Goal: Task Accomplishment & Management: Complete application form

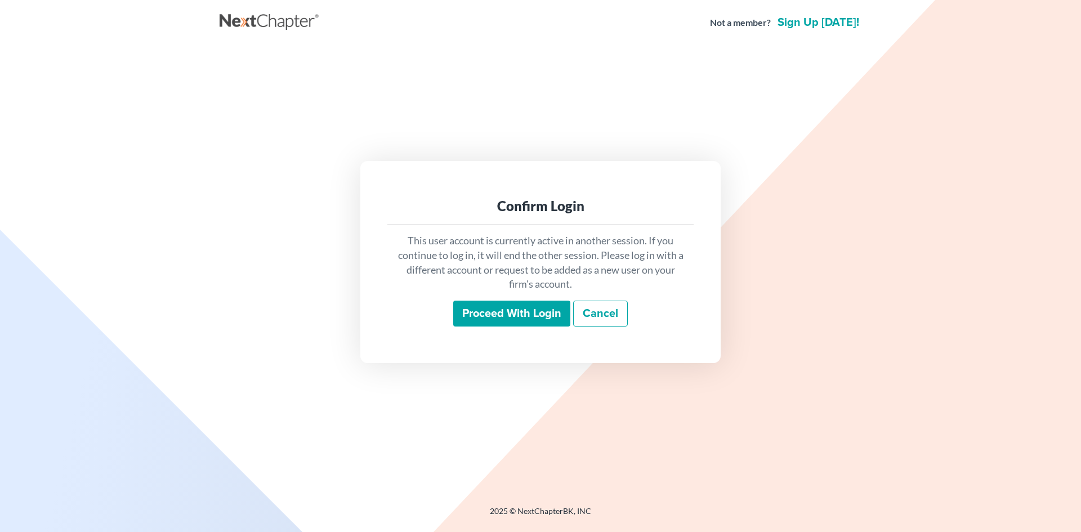
click at [522, 315] on input "Proceed with login" at bounding box center [511, 314] width 117 height 26
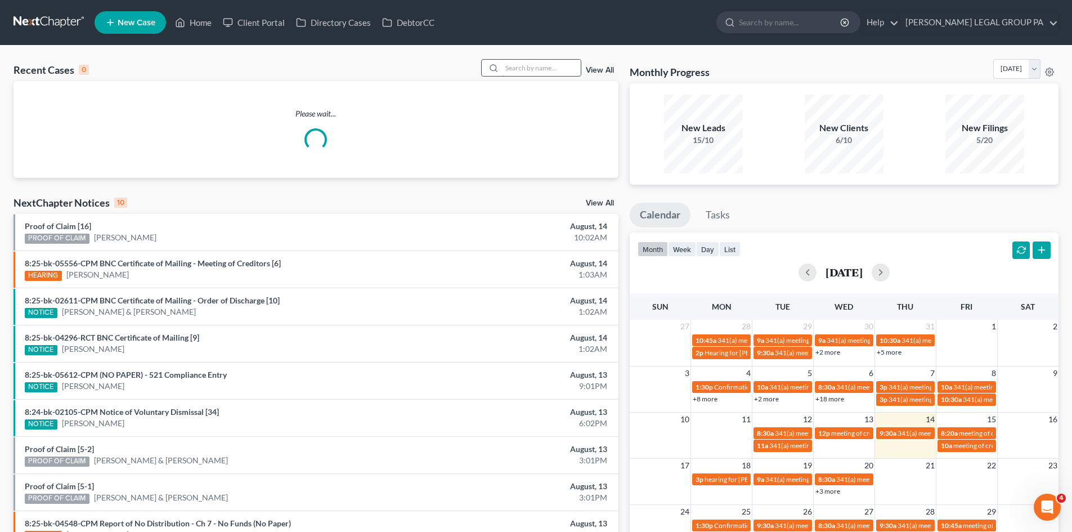
click at [522, 70] on input "search" at bounding box center [541, 68] width 79 height 16
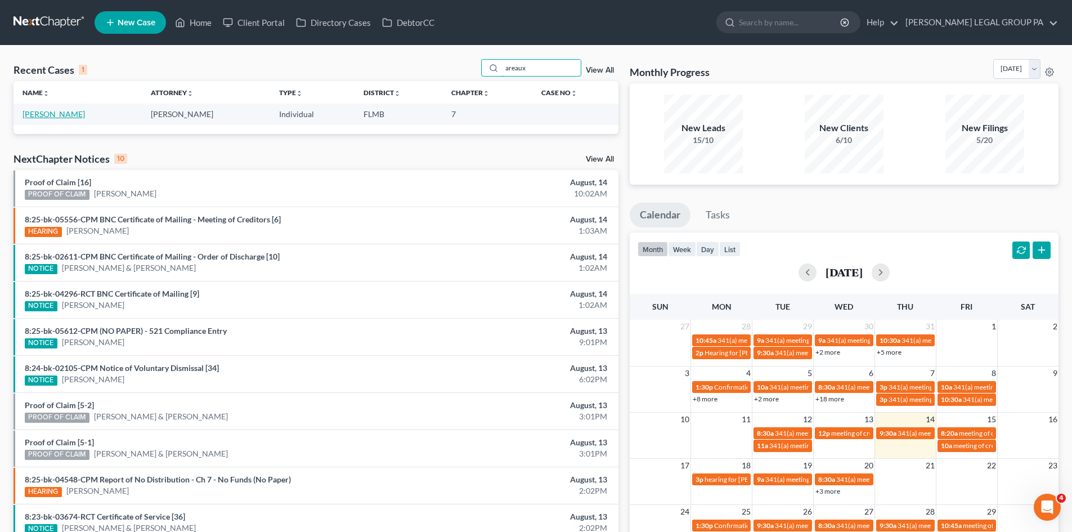
type input "areaux"
click at [42, 115] on link "[PERSON_NAME]" at bounding box center [54, 114] width 62 height 10
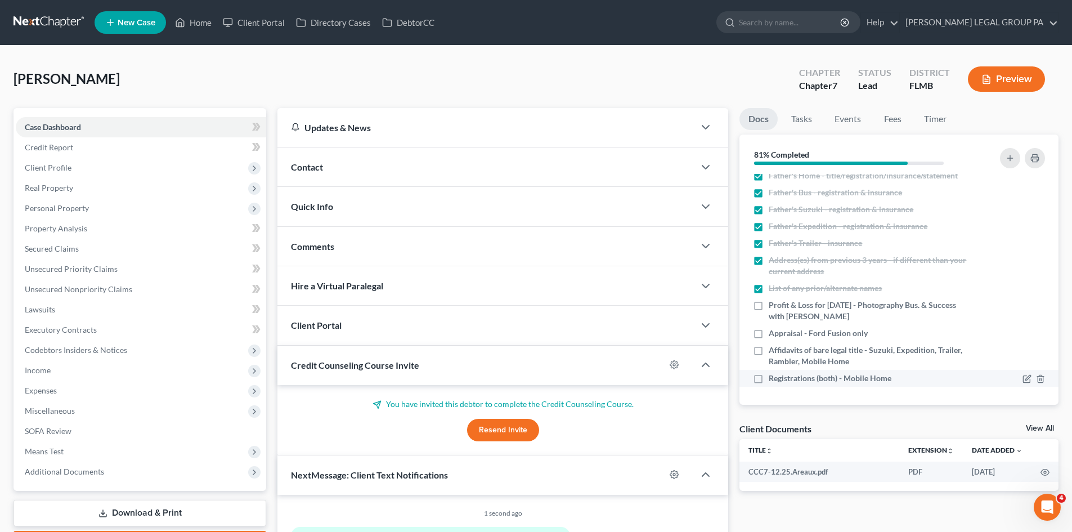
scroll to position [474, 0]
drag, startPoint x: 758, startPoint y: 333, endPoint x: 669, endPoint y: 341, distance: 89.2
click at [769, 333] on label "Appraisal - Ford Fusion only" at bounding box center [818, 333] width 99 height 11
click at [773, 333] on input "Appraisal - Ford Fusion only" at bounding box center [776, 331] width 7 height 7
checkbox input "true"
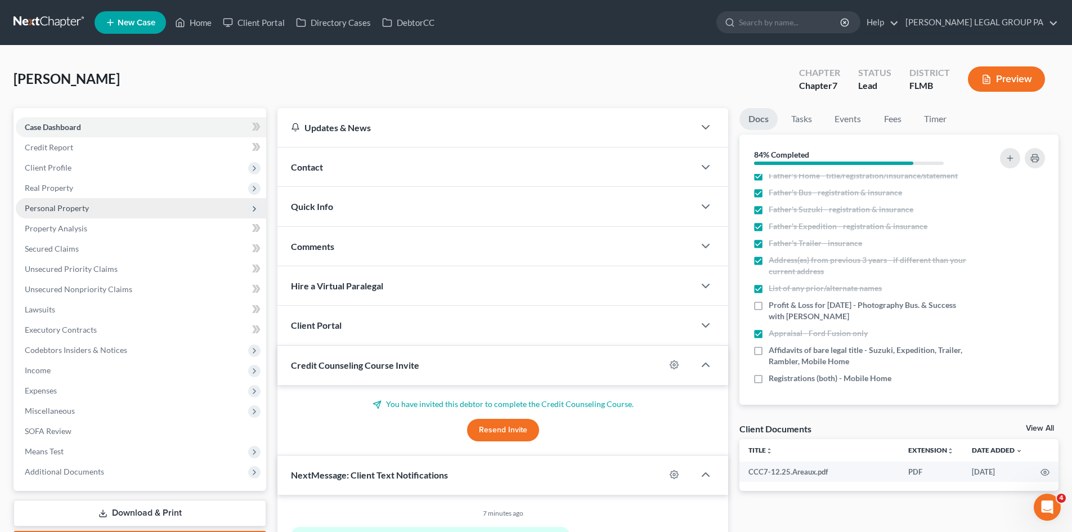
click at [106, 211] on span "Personal Property" at bounding box center [141, 208] width 250 height 20
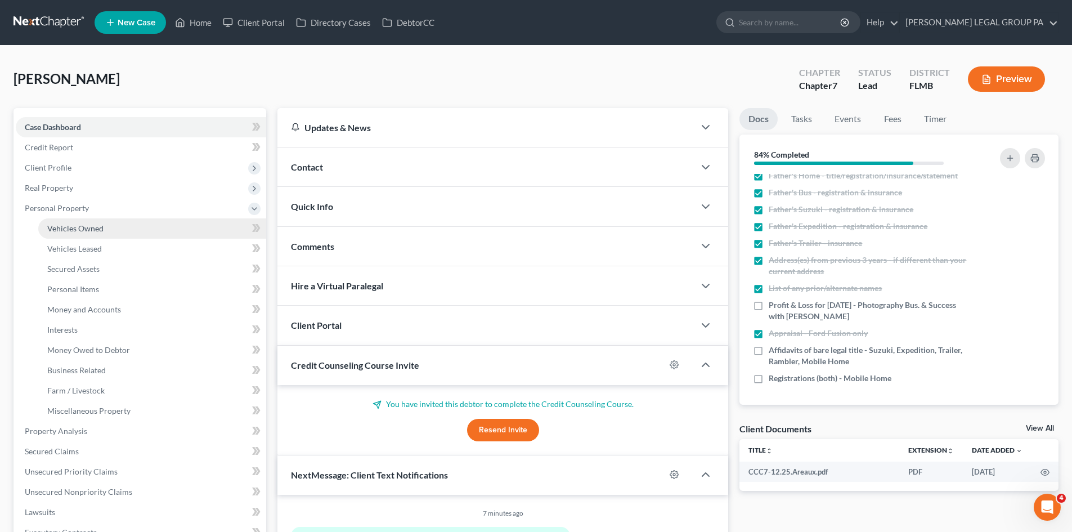
click at [113, 229] on link "Vehicles Owned" at bounding box center [152, 228] width 228 height 20
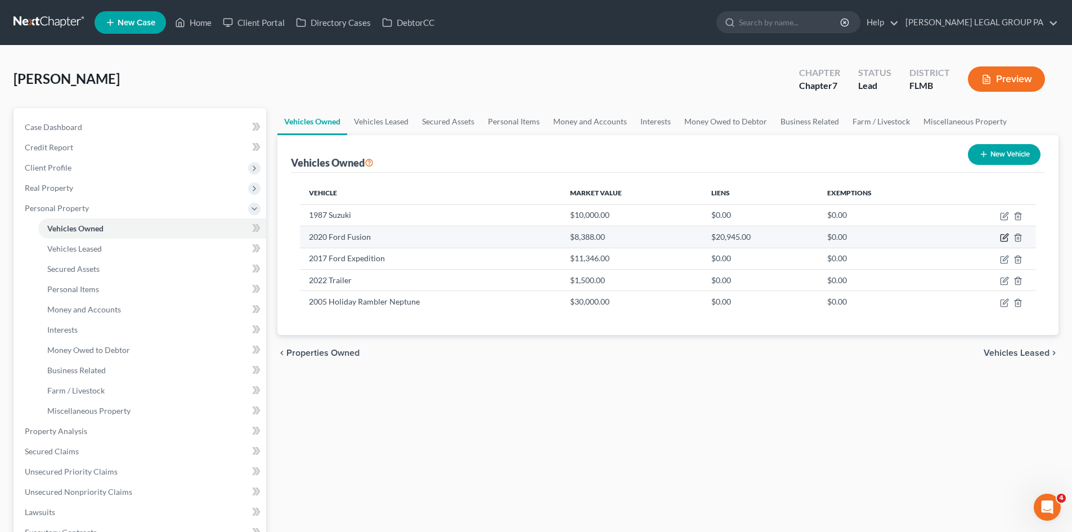
click at [1005, 241] on icon "button" at bounding box center [1004, 238] width 7 height 7
select select "0"
select select "6"
select select "2"
select select "3"
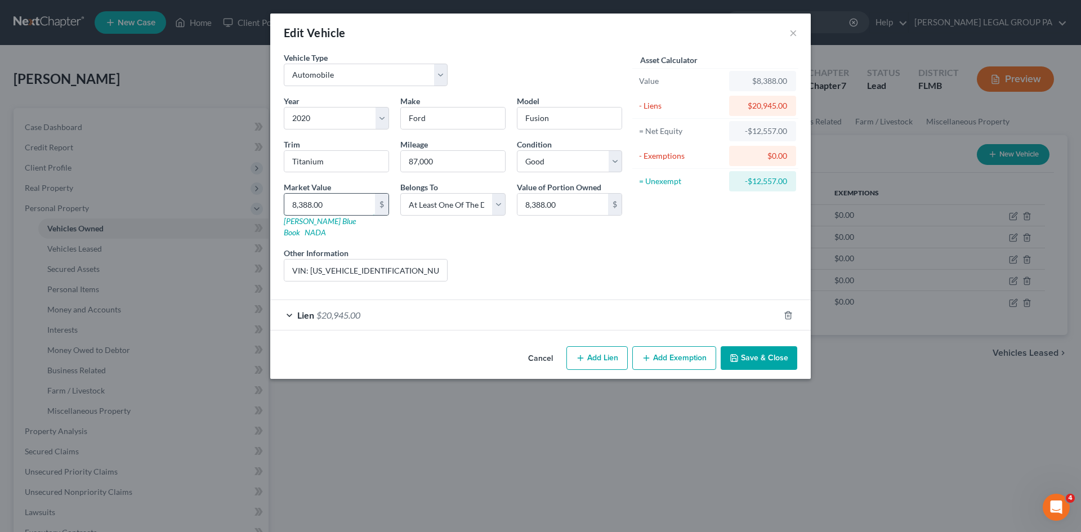
click at [357, 196] on input "8,388.00" at bounding box center [329, 204] width 91 height 21
type input "5"
type input "5.00"
type input "59"
type input "59.00"
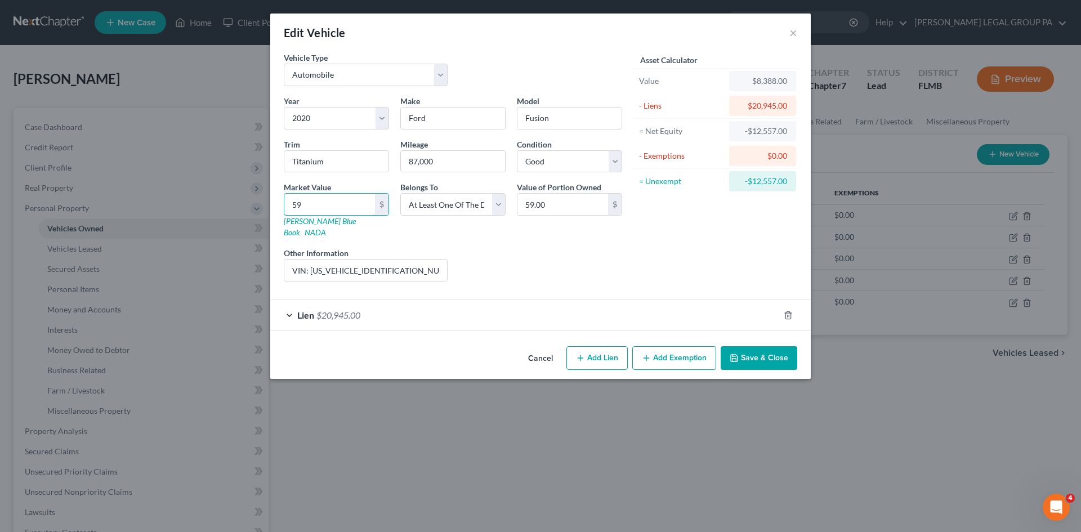
type input "599"
type input "599.00"
type input "5990"
type input "5,990.00"
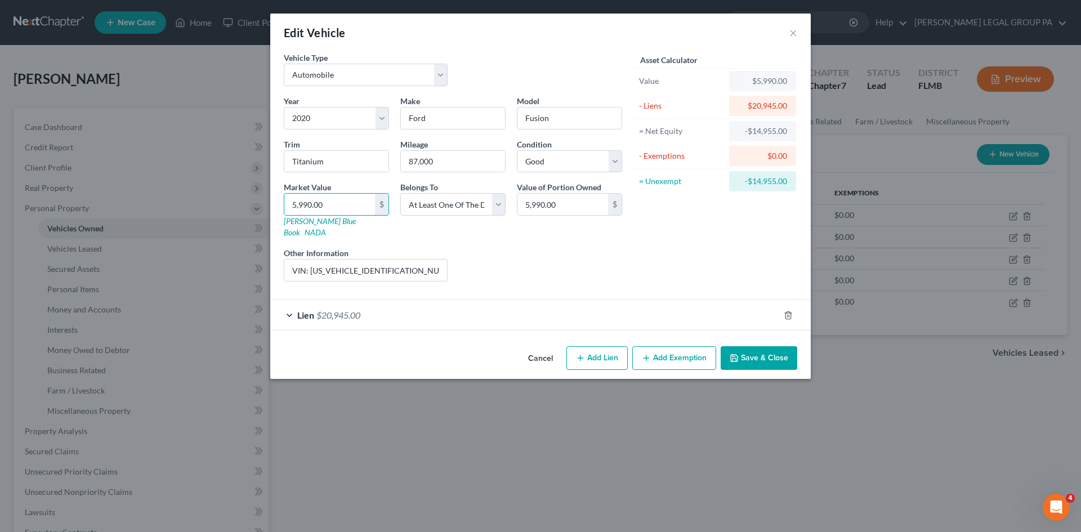
click at [759, 347] on button "Save & Close" at bounding box center [758, 358] width 77 height 24
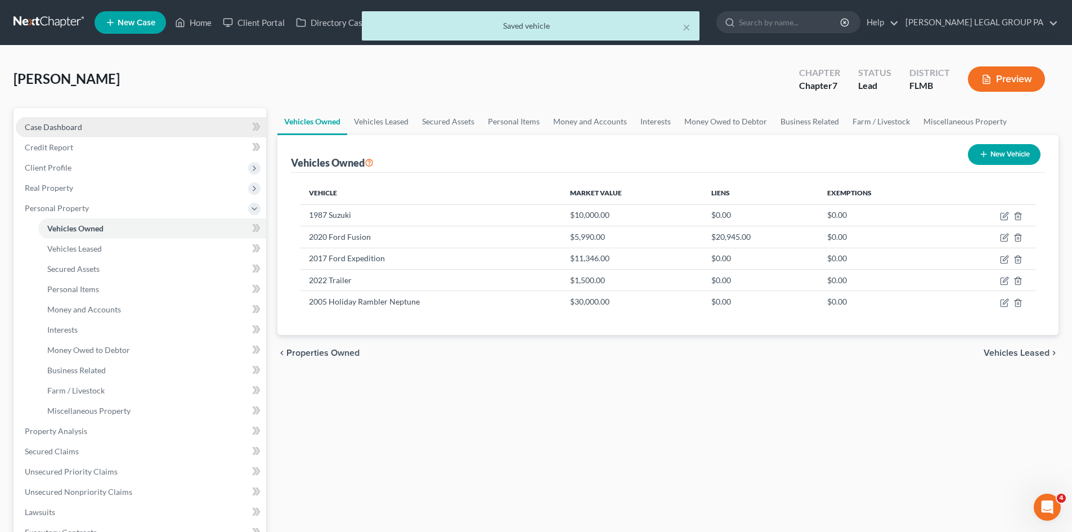
click at [91, 130] on link "Case Dashboard" at bounding box center [141, 127] width 250 height 20
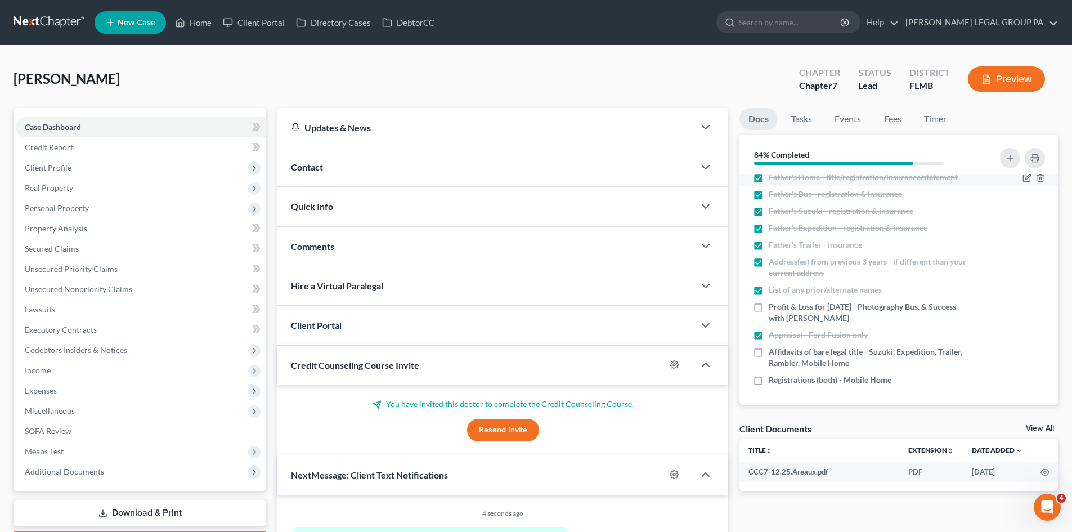
scroll to position [474, 0]
click at [100, 202] on span "Personal Property" at bounding box center [141, 208] width 250 height 20
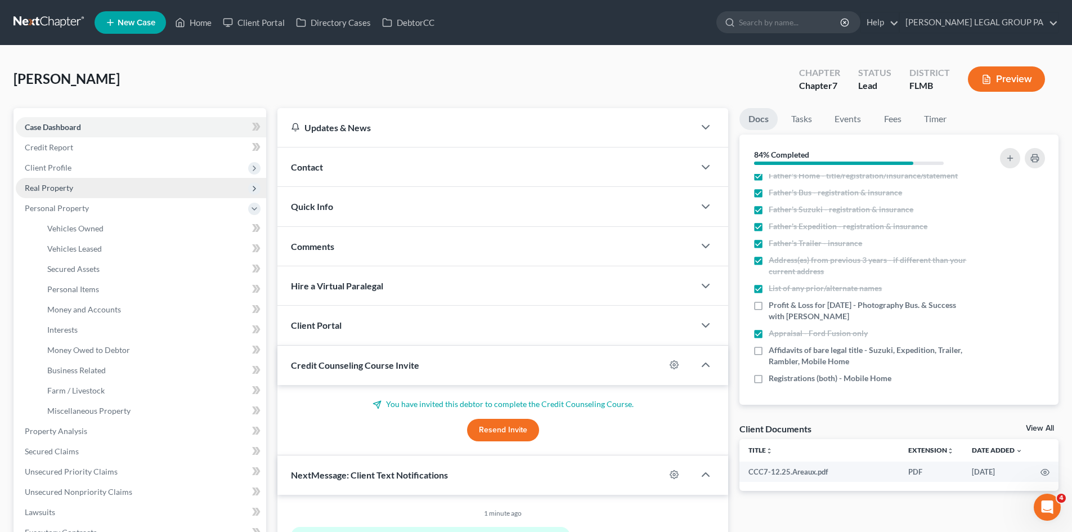
click at [81, 191] on span "Real Property" at bounding box center [141, 188] width 250 height 20
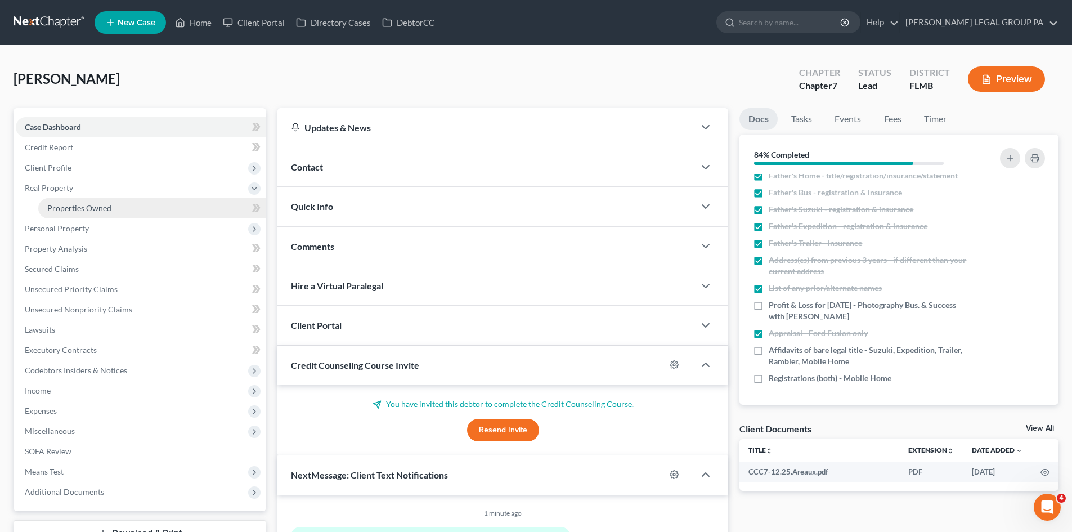
click at [91, 209] on span "Properties Owned" at bounding box center [79, 208] width 64 height 10
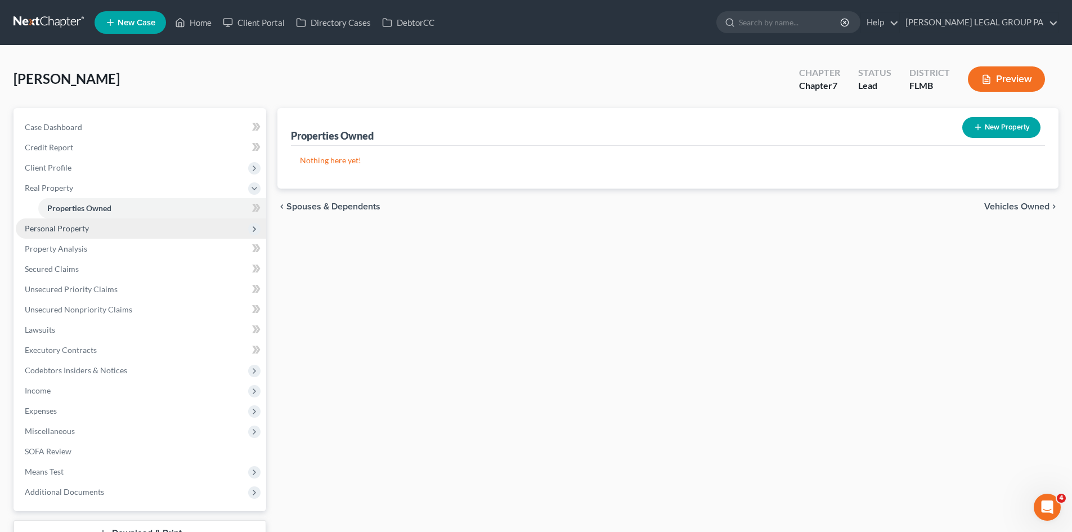
click at [89, 224] on span "Personal Property" at bounding box center [141, 228] width 250 height 20
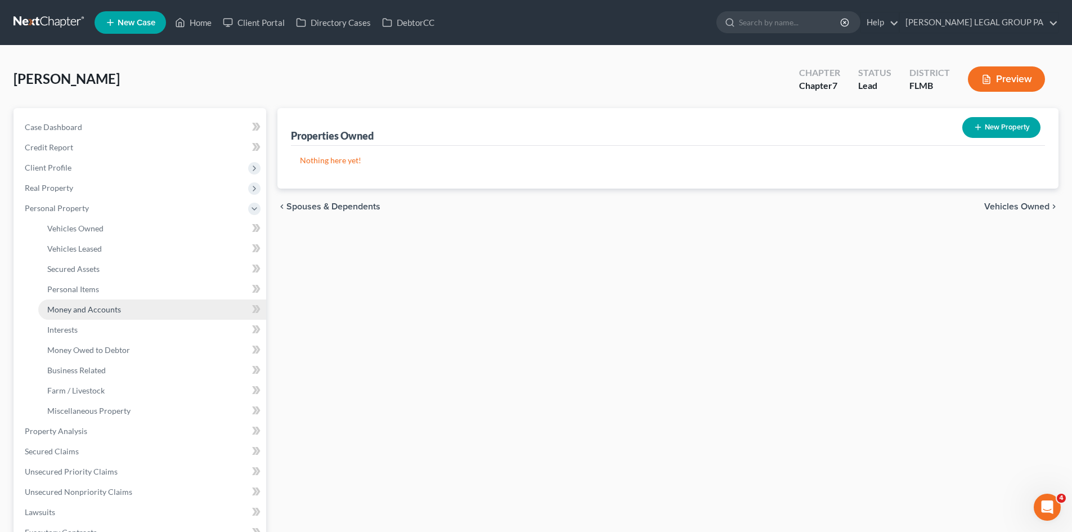
click at [113, 312] on span "Money and Accounts" at bounding box center [84, 309] width 74 height 10
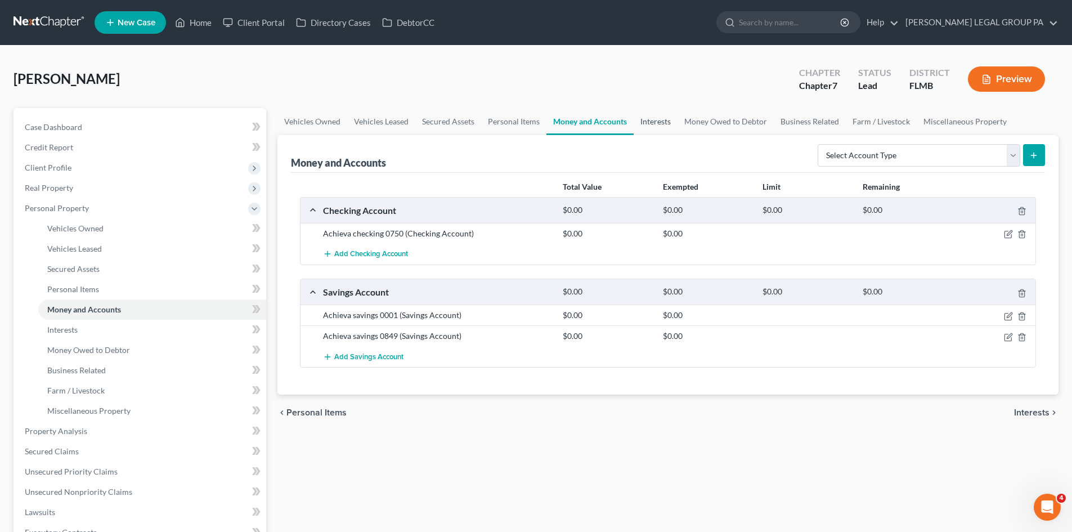
click at [656, 117] on link "Interests" at bounding box center [656, 121] width 44 height 27
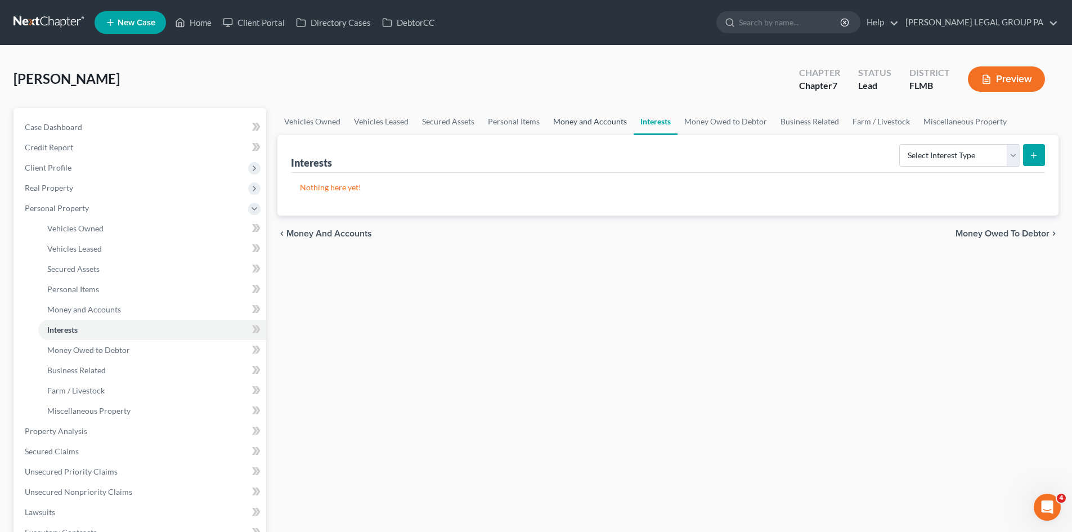
click at [589, 118] on link "Money and Accounts" at bounding box center [590, 121] width 87 height 27
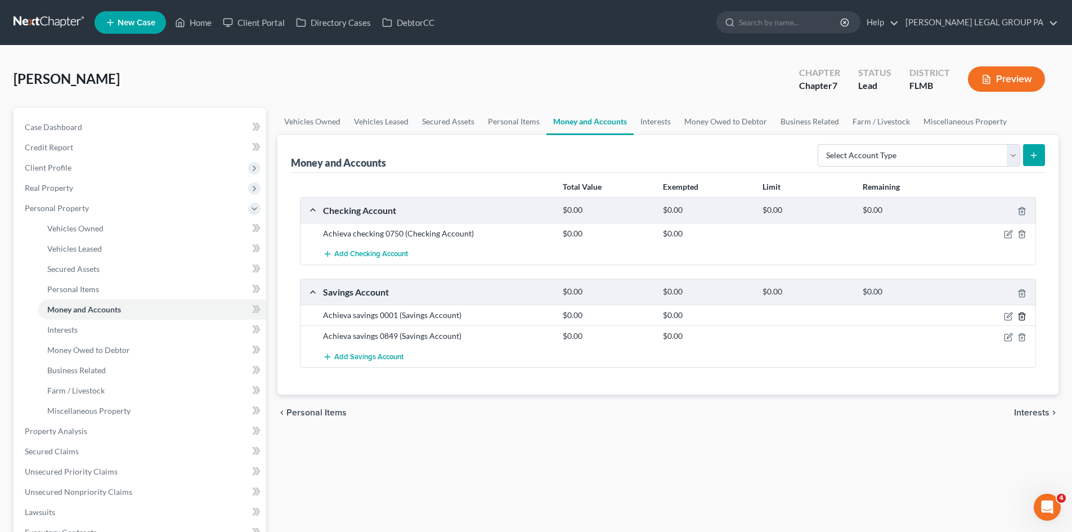
click at [1024, 315] on icon "button" at bounding box center [1022, 316] width 9 height 9
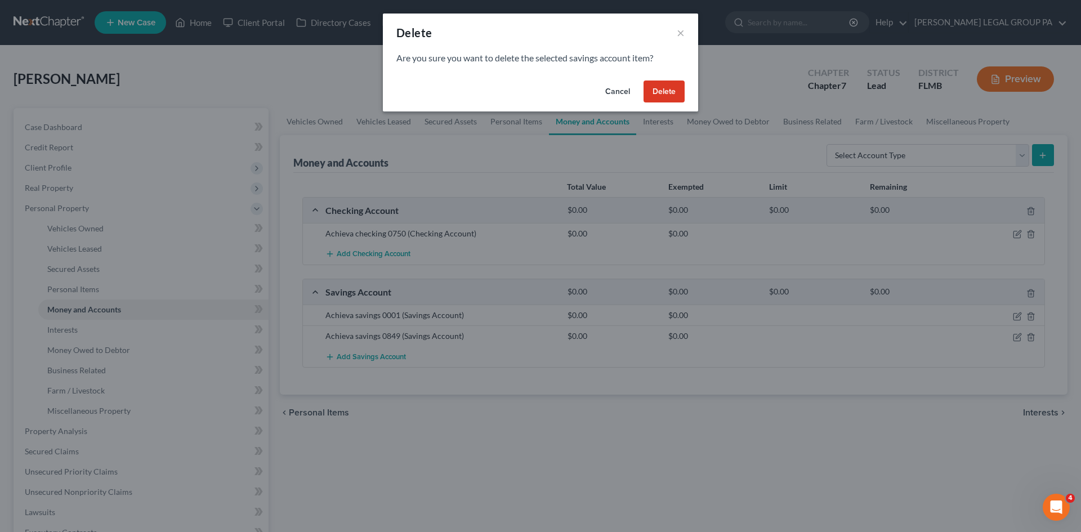
click at [670, 78] on div "Cancel Delete" at bounding box center [540, 94] width 315 height 36
click at [673, 94] on button "Delete" at bounding box center [663, 91] width 41 height 23
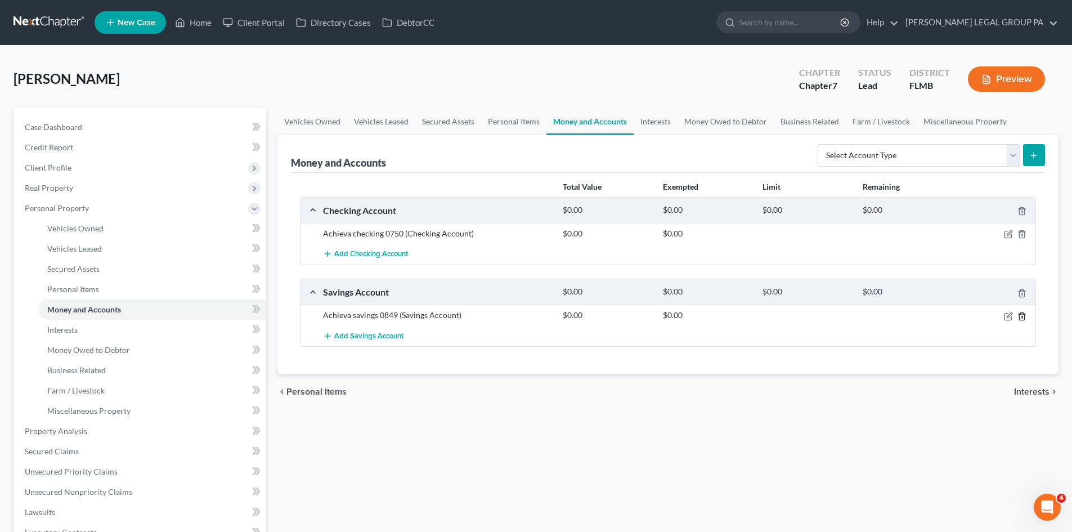
click at [1021, 313] on icon "button" at bounding box center [1021, 315] width 5 height 7
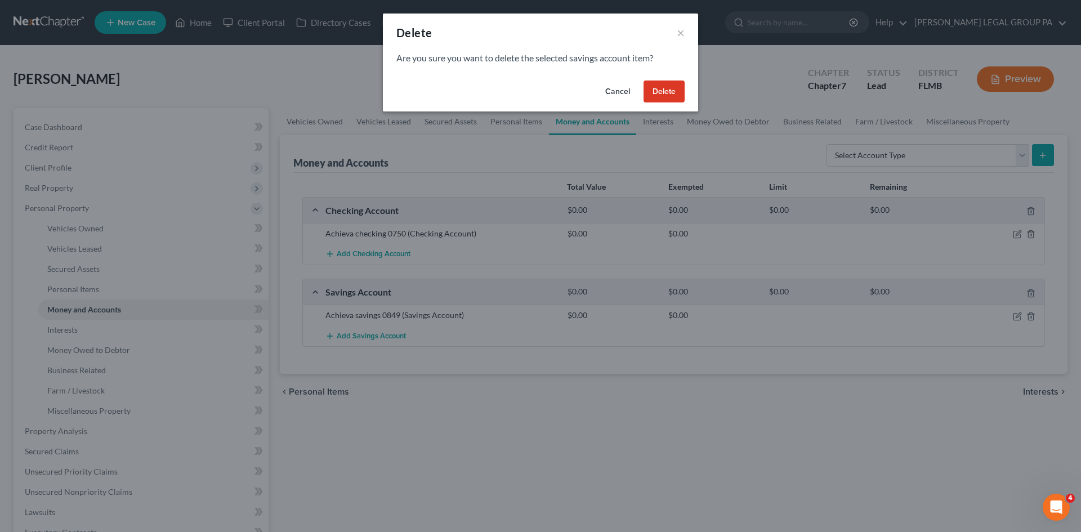
click at [671, 97] on button "Delete" at bounding box center [663, 91] width 41 height 23
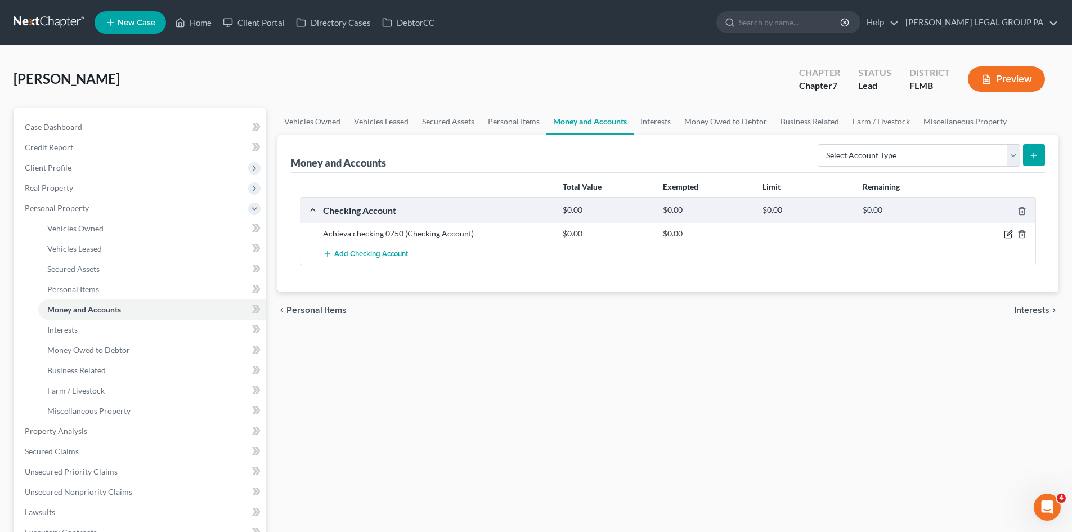
click at [1006, 236] on icon "button" at bounding box center [1008, 234] width 9 height 9
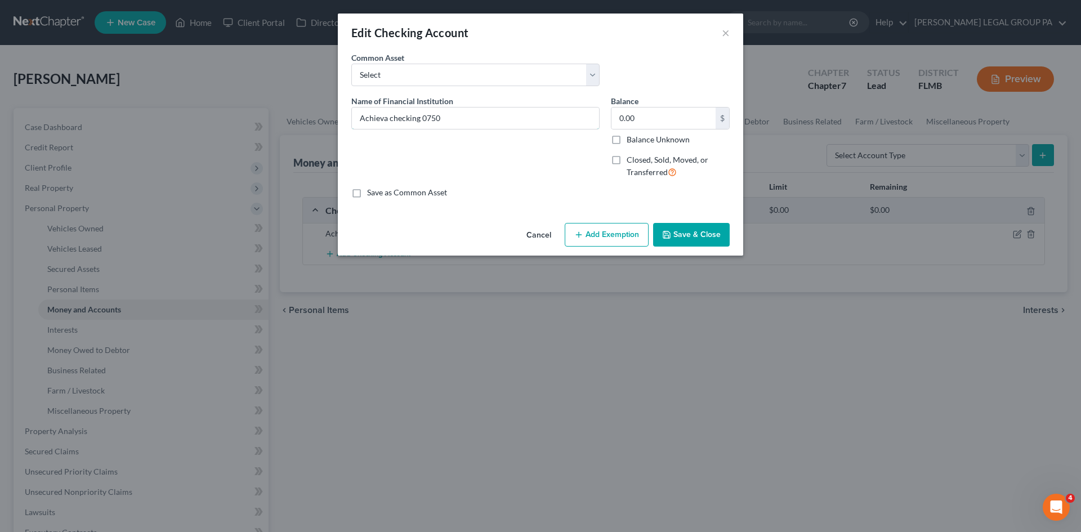
drag, startPoint x: 420, startPoint y: 120, endPoint x: 791, endPoint y: 126, distance: 371.5
click at [791, 126] on div "Edit Checking Account × An exemption set must first be selected from the Filing…" at bounding box center [540, 266] width 1081 height 532
click at [378, 120] on input "Achieva checking 3228" at bounding box center [475, 118] width 247 height 21
click at [499, 119] on input "GTE Financial Checking 3228" at bounding box center [475, 118] width 247 height 21
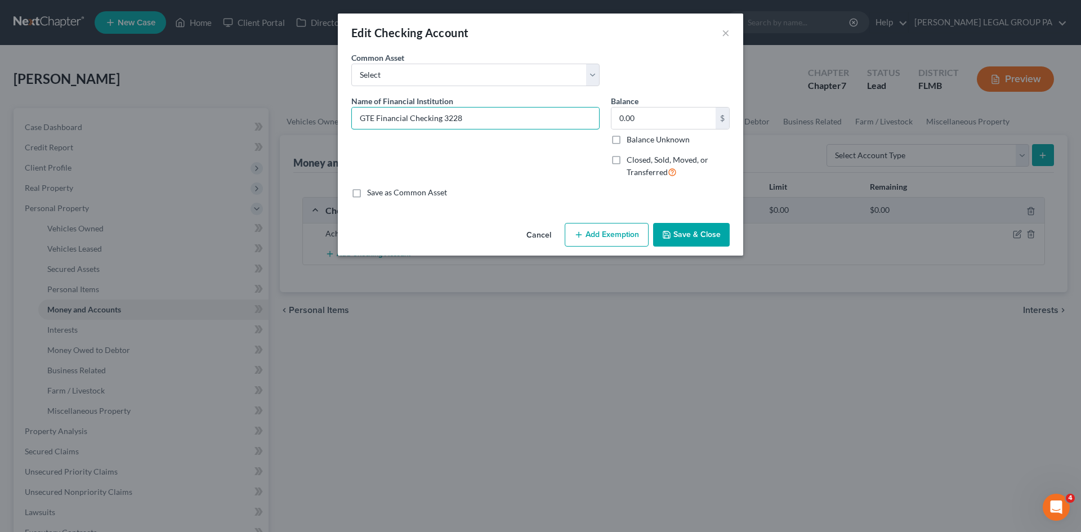
type input "GTE Financial Checking 3228"
click at [719, 236] on button "Save & Close" at bounding box center [691, 235] width 77 height 24
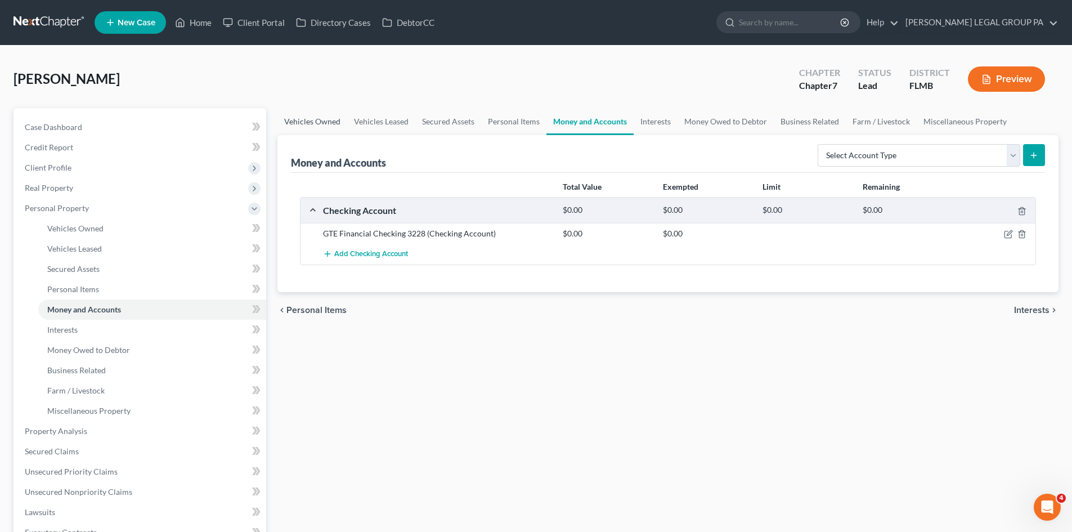
drag, startPoint x: 316, startPoint y: 121, endPoint x: 263, endPoint y: 129, distance: 54.0
click at [316, 121] on link "Vehicles Owned" at bounding box center [312, 121] width 70 height 27
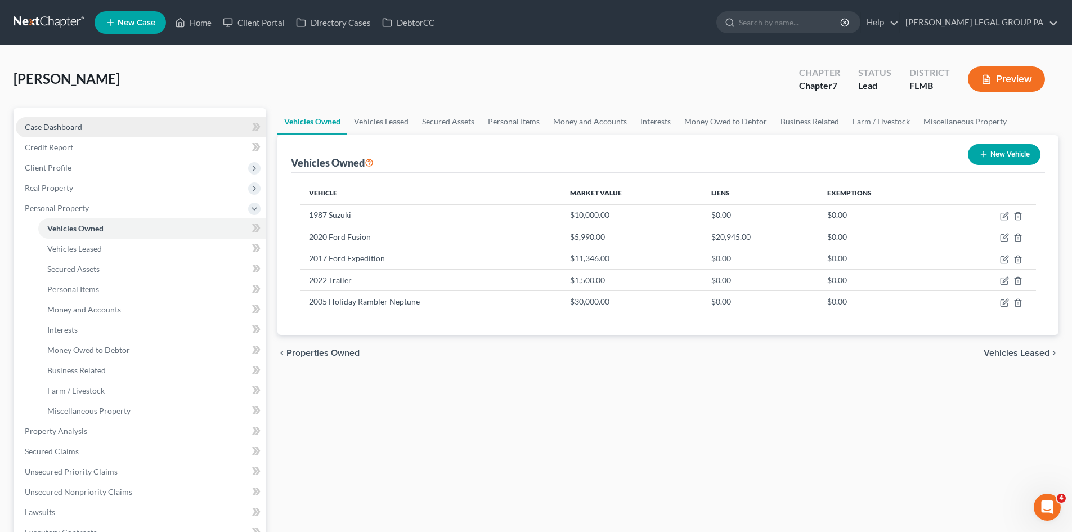
click at [77, 128] on span "Case Dashboard" at bounding box center [53, 127] width 57 height 10
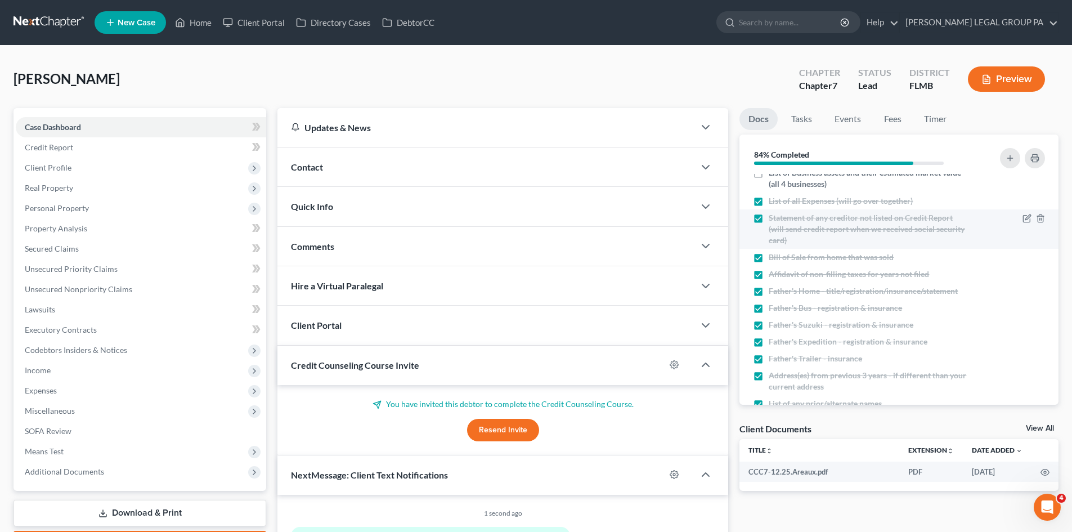
scroll to position [474, 0]
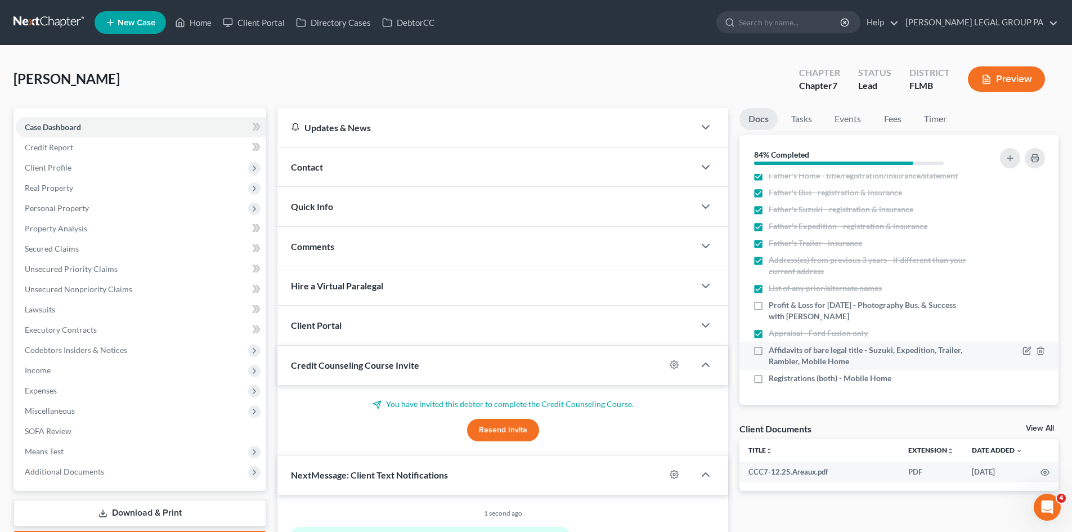
click at [769, 347] on label "Affidavits of bare legal title - Suzuki, Expedition, Trailer, Rambler, Mobile H…" at bounding box center [869, 355] width 200 height 23
click at [773, 347] on input "Affidavits of bare legal title - Suzuki, Expedition, Trailer, Rambler, Mobile H…" at bounding box center [776, 347] width 7 height 7
checkbox input "true"
click at [769, 380] on label "Registrations (both) - Mobile Home" at bounding box center [830, 378] width 123 height 11
click at [773, 380] on input "Registrations (both) - Mobile Home" at bounding box center [776, 376] width 7 height 7
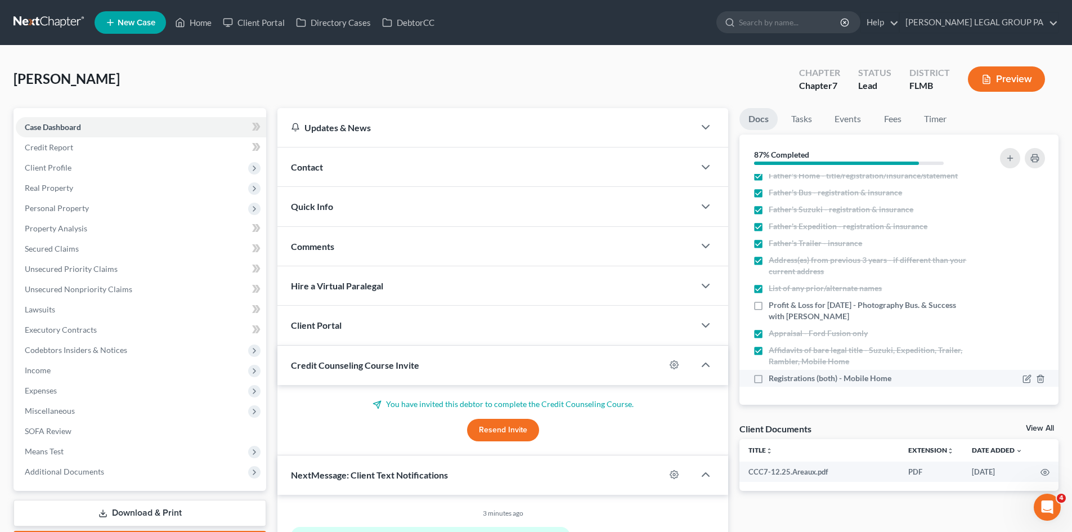
checkbox input "true"
click at [769, 306] on label "Profit & Loss for [DATE] - Photography Bus. & Success with [PERSON_NAME]" at bounding box center [869, 310] width 200 height 23
click at [773, 306] on input "Profit & Loss for [DATE] - Photography Bus. & Success with [PERSON_NAME]" at bounding box center [776, 302] width 7 height 7
checkbox input "true"
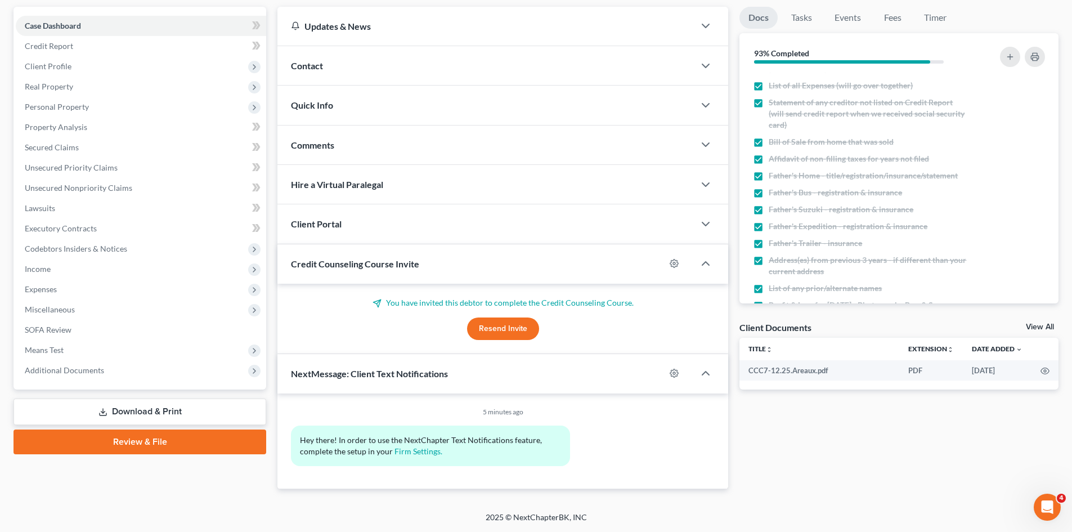
scroll to position [249, 0]
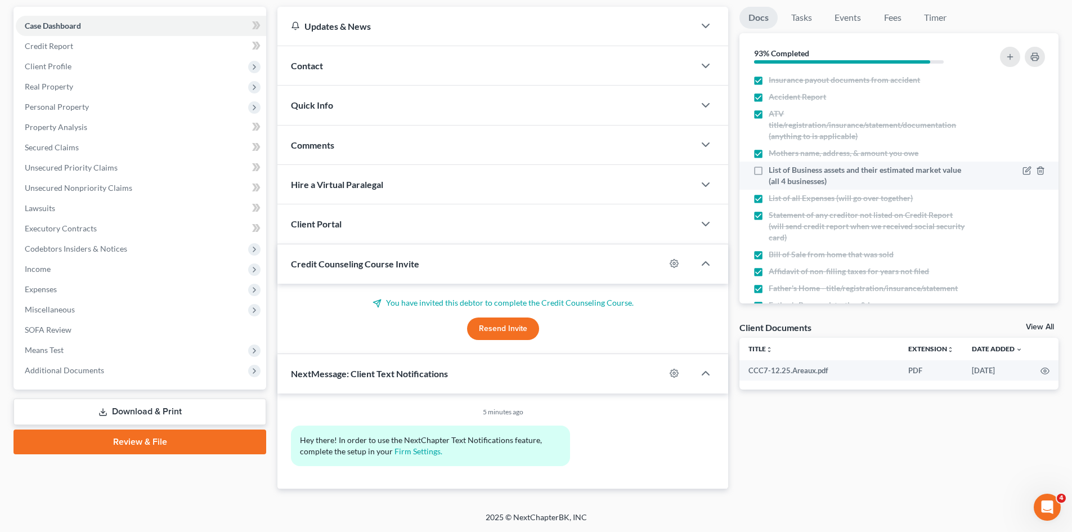
click at [769, 183] on label "List of Business assets and their estimated market value (all 4 businesses)" at bounding box center [869, 175] width 200 height 23
click at [773, 172] on input "List of Business assets and their estimated market value (all 4 businesses)" at bounding box center [776, 167] width 7 height 7
checkbox input "true"
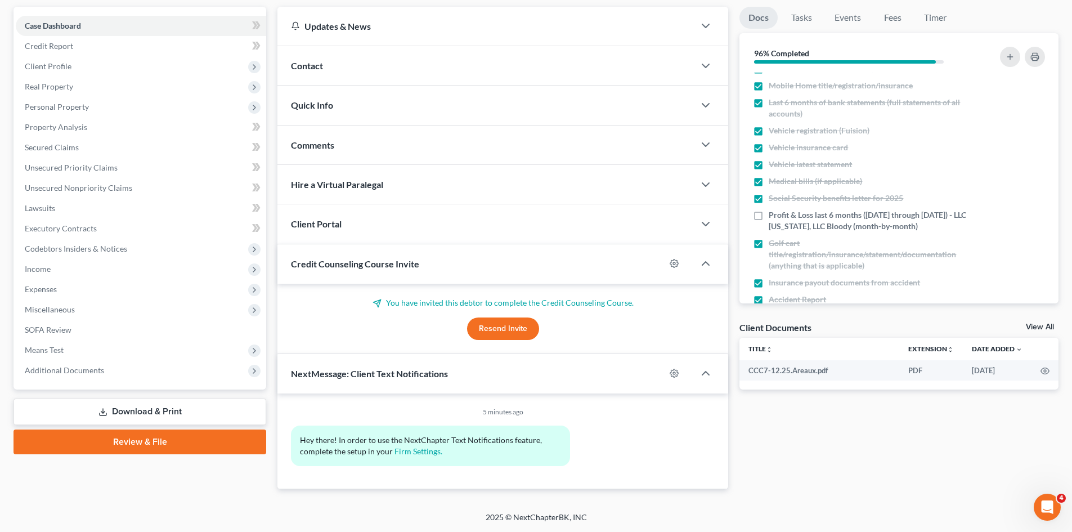
scroll to position [24, 0]
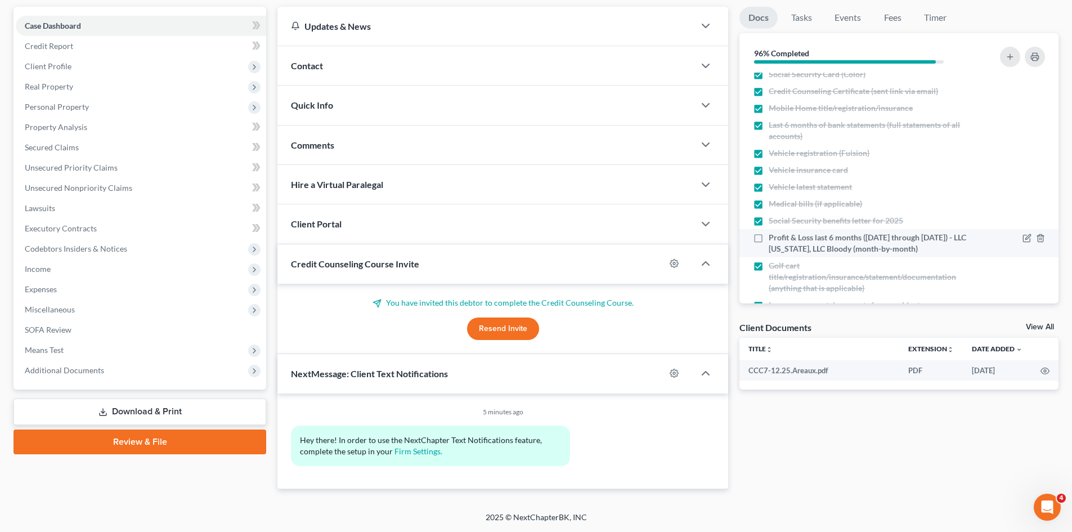
click at [769, 236] on label "Profit & Loss last 6 months ([DATE] through [DATE]) - LLC [US_STATE], LLC Blood…" at bounding box center [869, 243] width 200 height 23
click at [773, 236] on input "Profit & Loss last 6 months ([DATE] through [DATE]) - LLC [US_STATE], LLC Blood…" at bounding box center [776, 235] width 7 height 7
checkbox input "true"
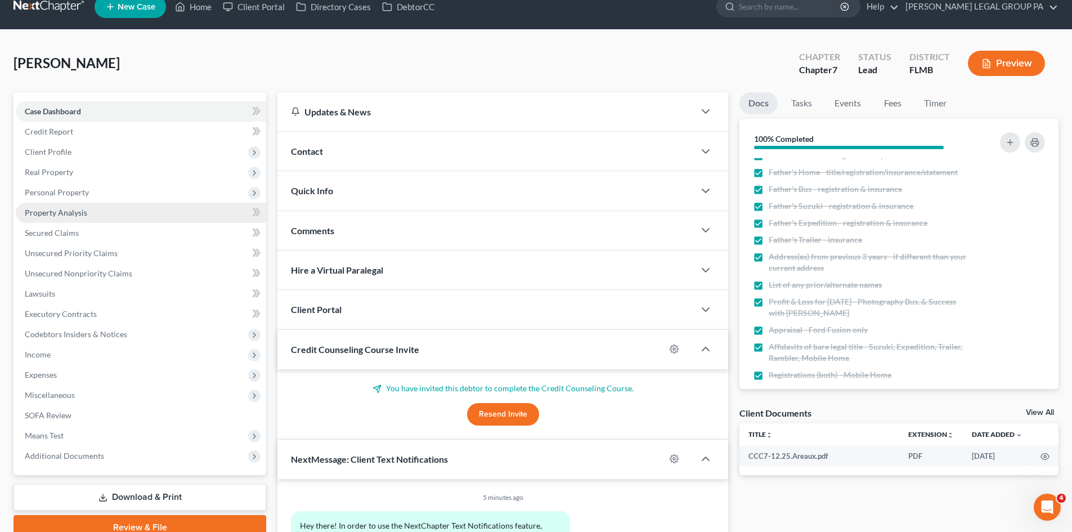
scroll to position [0, 0]
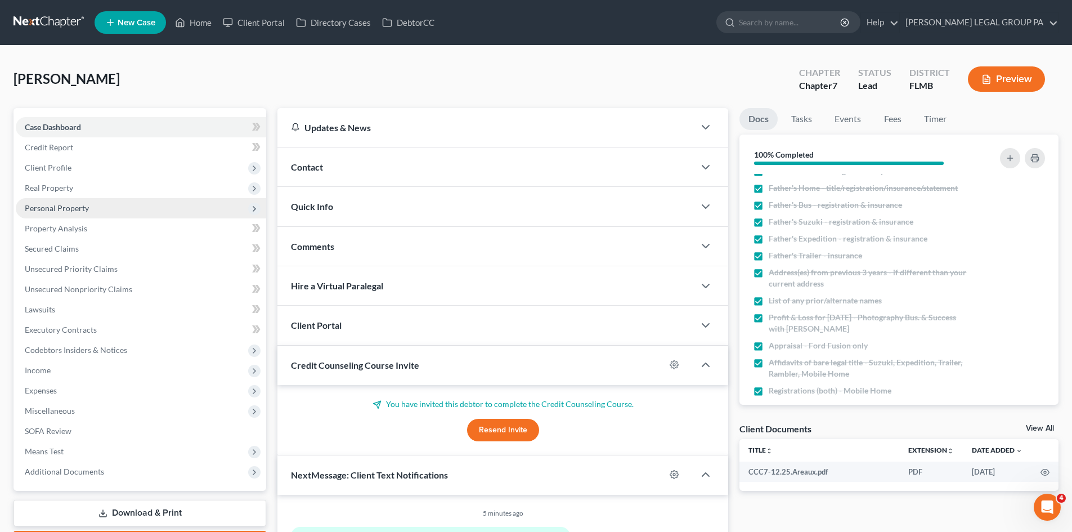
click at [127, 210] on span "Personal Property" at bounding box center [141, 208] width 250 height 20
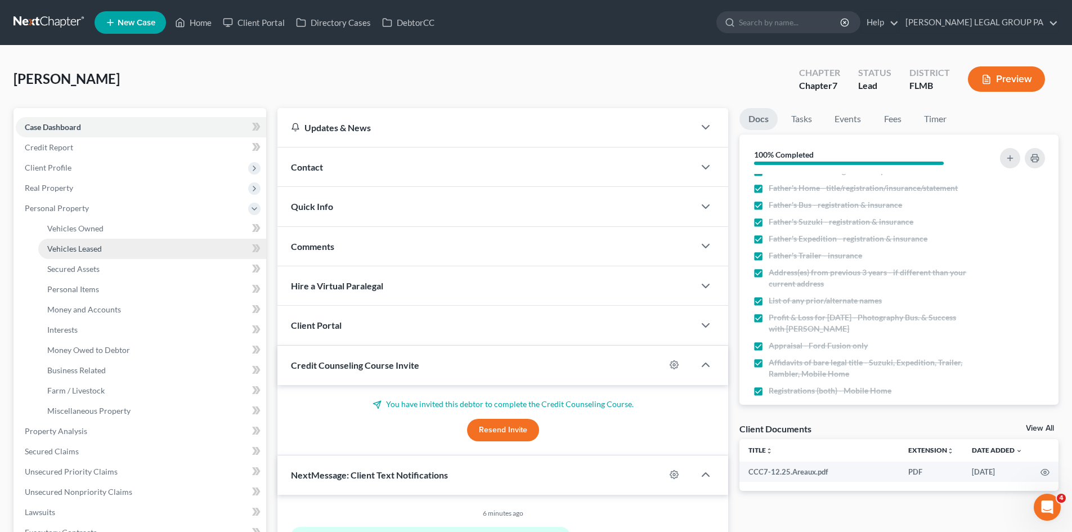
click at [123, 239] on link "Vehicles Leased" at bounding box center [152, 249] width 228 height 20
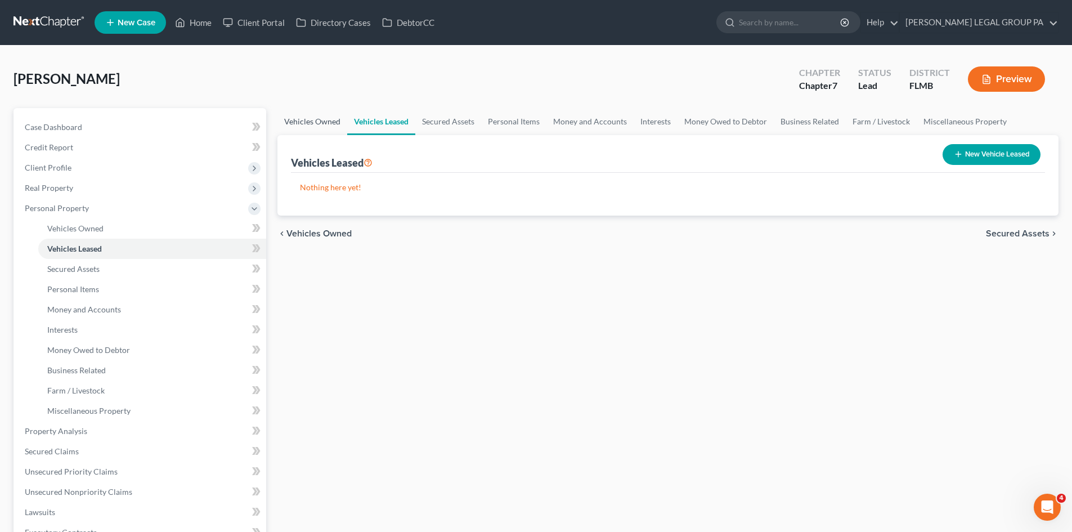
drag, startPoint x: 309, startPoint y: 110, endPoint x: 321, endPoint y: 115, distance: 12.9
click at [309, 111] on link "Vehicles Owned" at bounding box center [312, 121] width 70 height 27
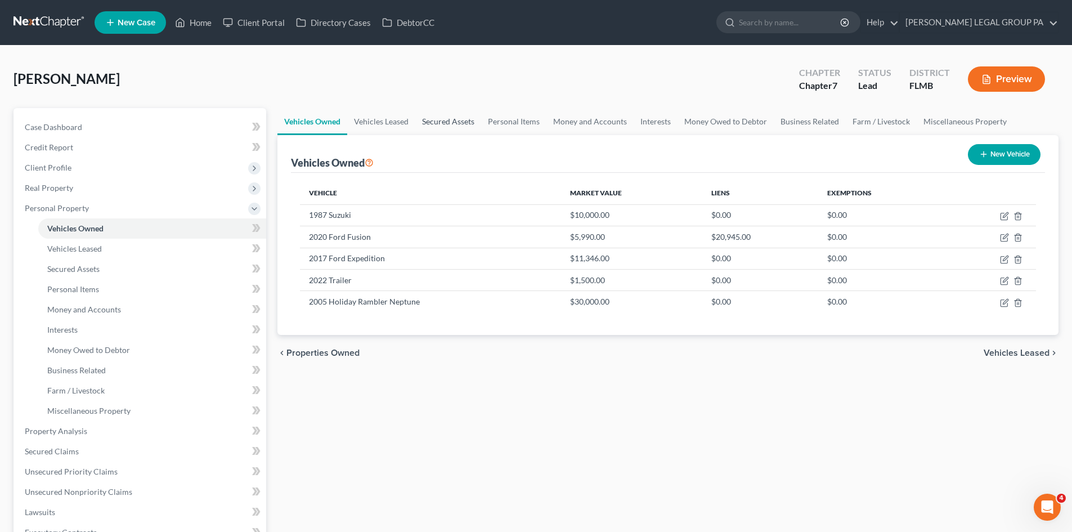
click at [459, 119] on link "Secured Assets" at bounding box center [448, 121] width 66 height 27
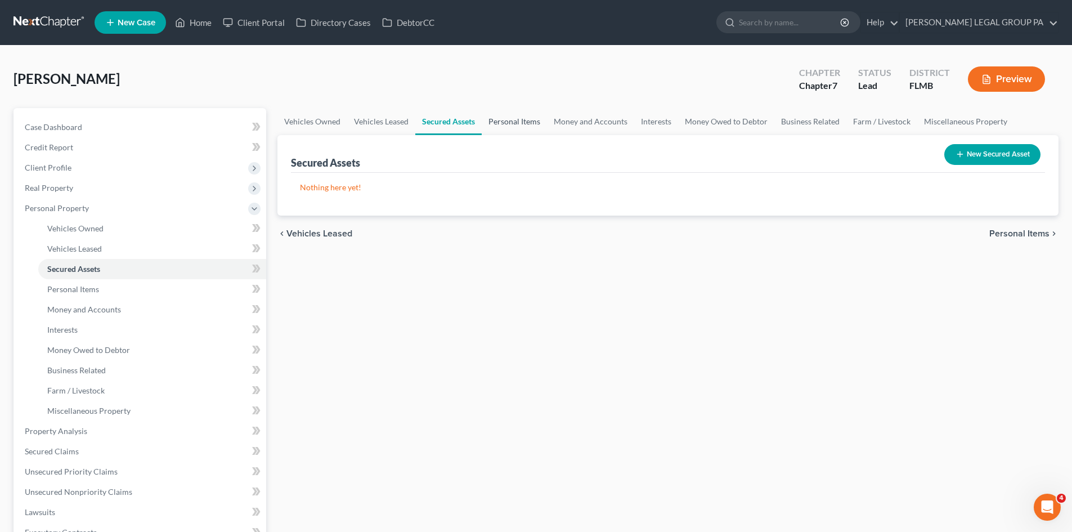
click at [531, 122] on link "Personal Items" at bounding box center [514, 121] width 65 height 27
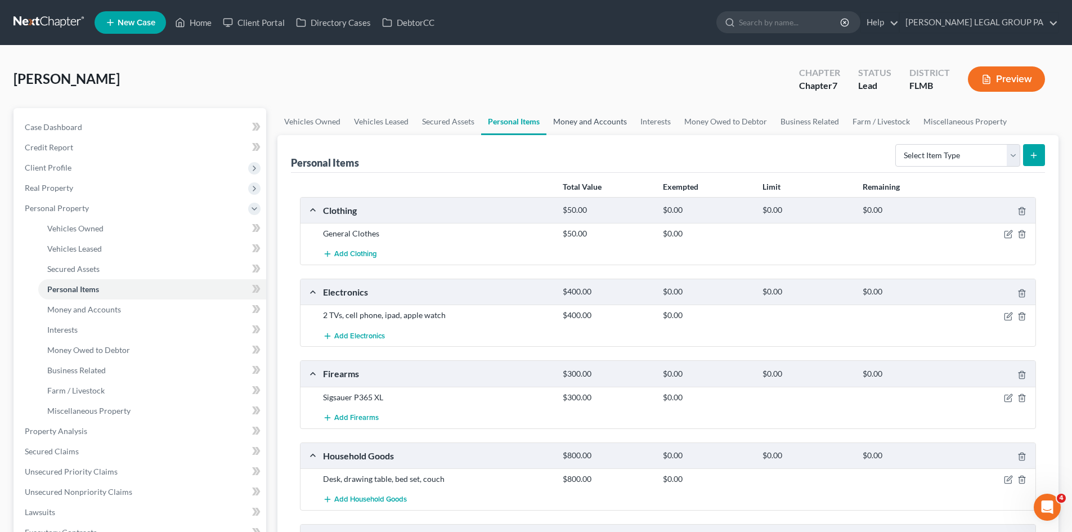
drag, startPoint x: 574, startPoint y: 123, endPoint x: 624, endPoint y: 122, distance: 50.7
click at [574, 123] on link "Money and Accounts" at bounding box center [590, 121] width 87 height 27
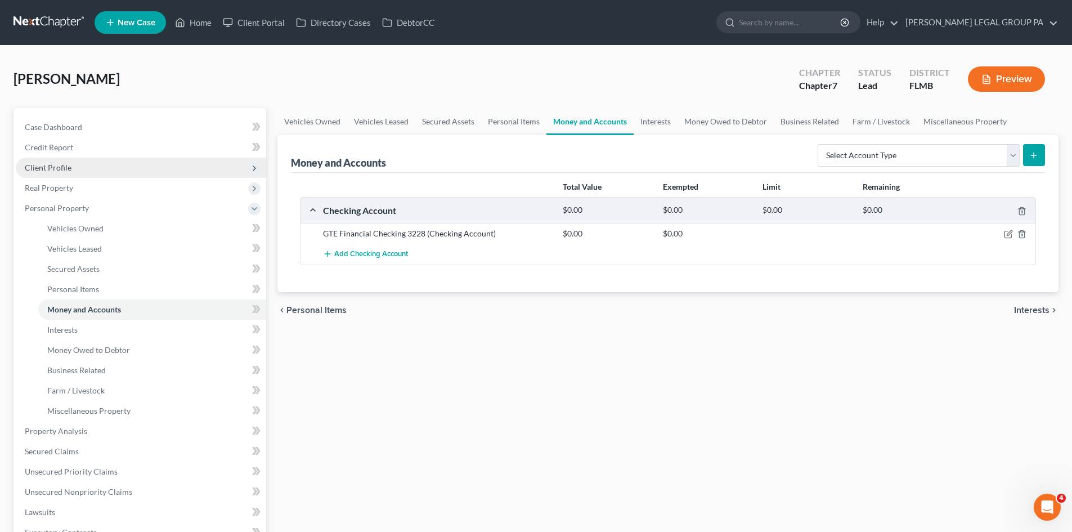
click at [59, 165] on span "Client Profile" at bounding box center [48, 168] width 47 height 10
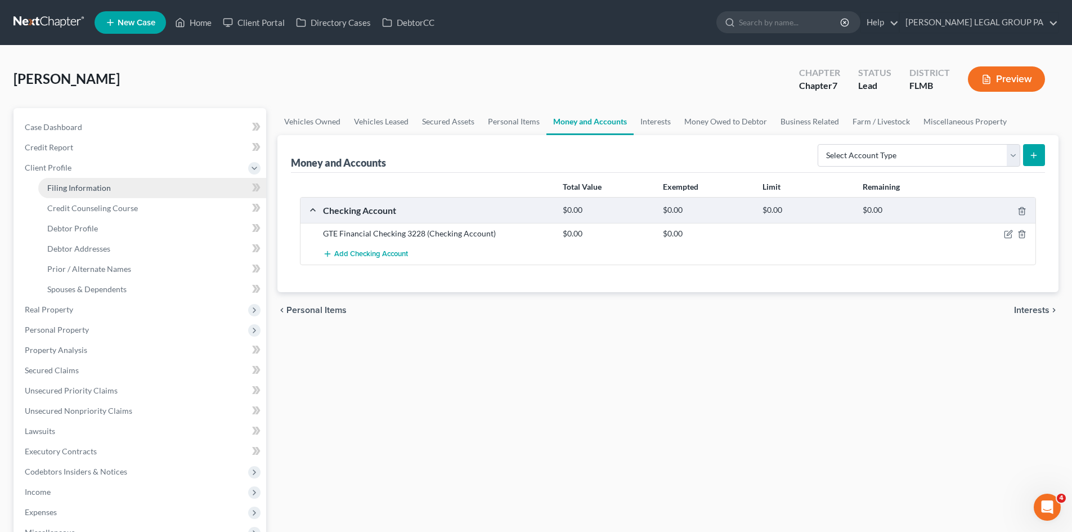
click at [79, 180] on link "Filing Information" at bounding box center [152, 188] width 228 height 20
select select "1"
select select "0"
select select "9"
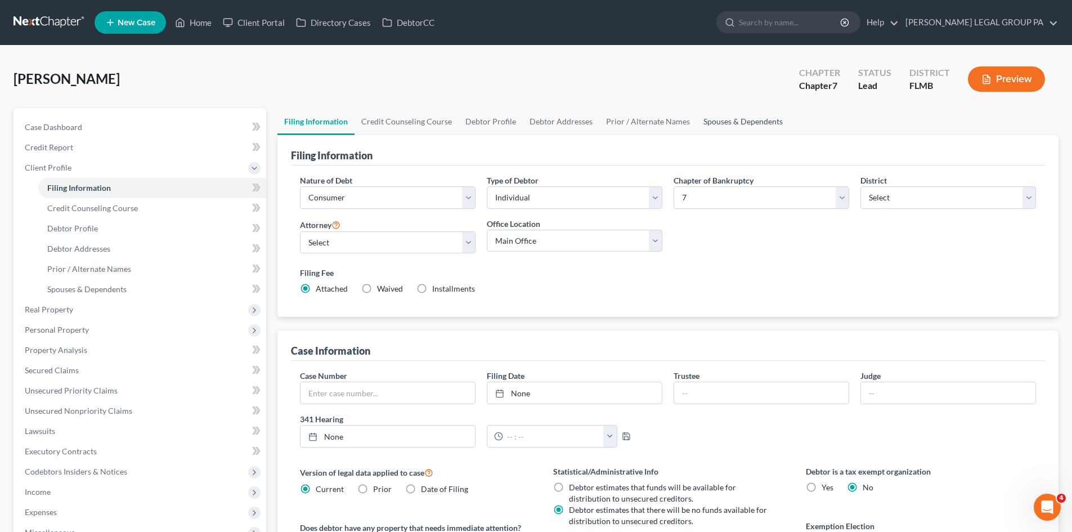
click at [751, 121] on link "Spouses & Dependents" at bounding box center [743, 121] width 93 height 27
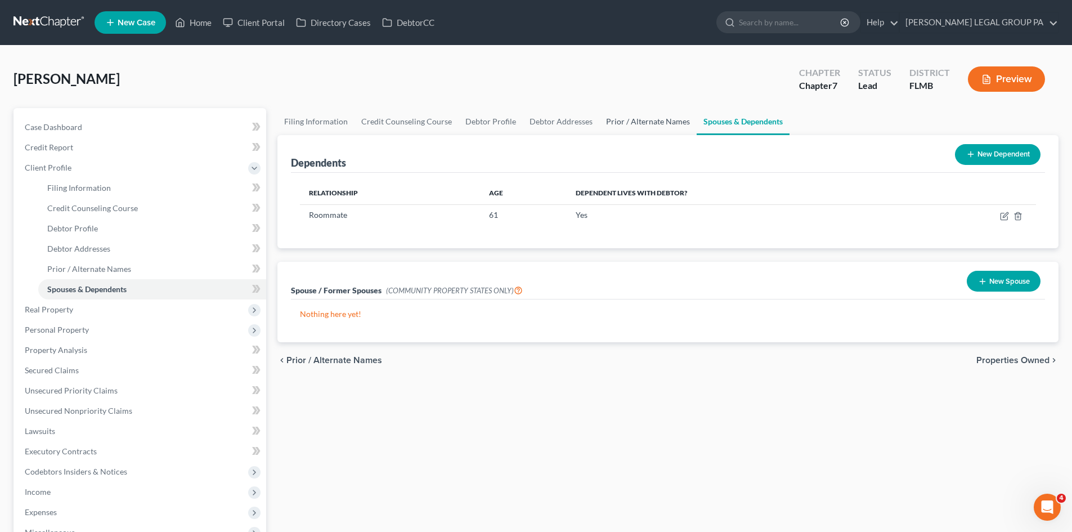
click at [675, 116] on link "Prior / Alternate Names" at bounding box center [647, 121] width 97 height 27
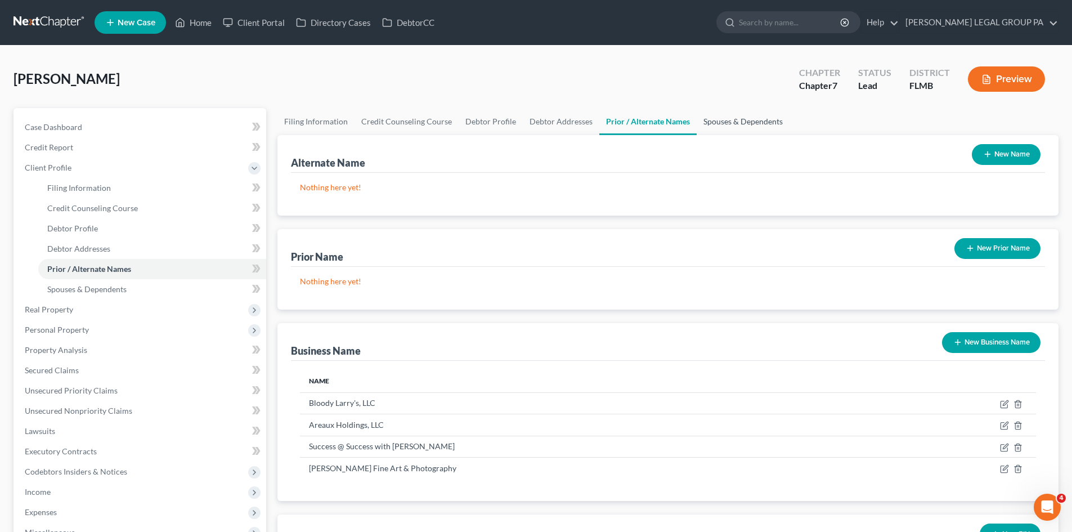
click at [738, 126] on link "Spouses & Dependents" at bounding box center [743, 121] width 93 height 27
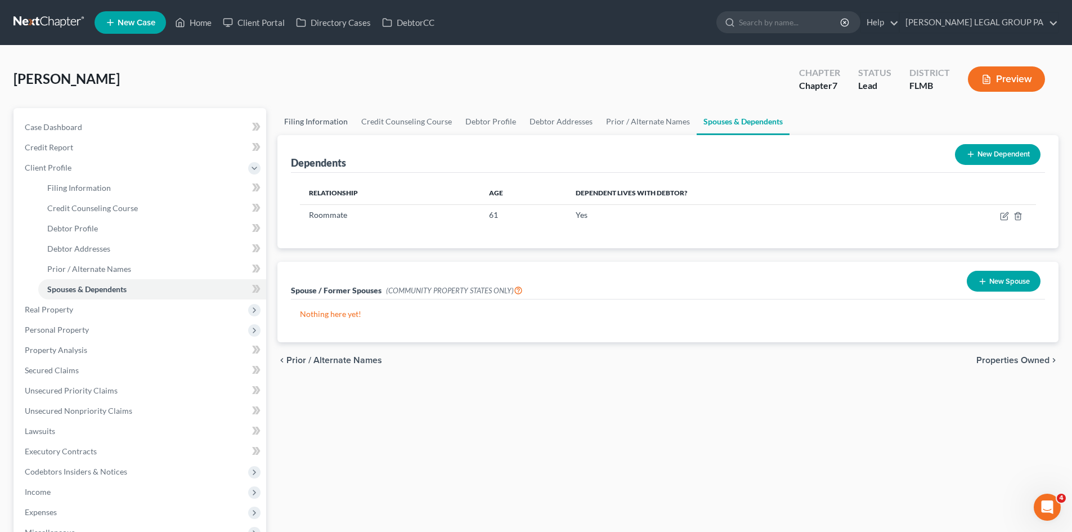
click at [325, 121] on link "Filing Information" at bounding box center [315, 121] width 77 height 27
select select "1"
select select "0"
select select "15"
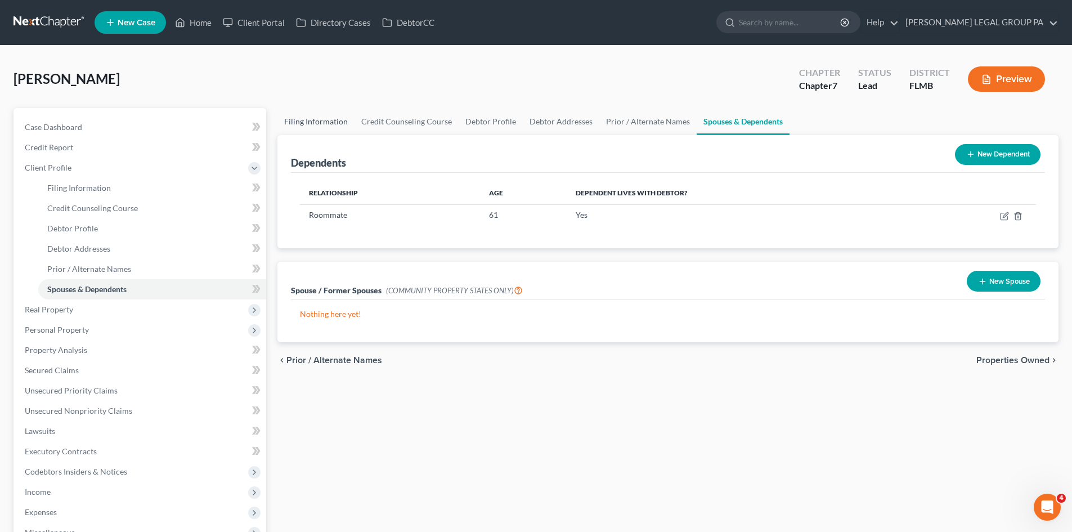
select select "0"
select select "9"
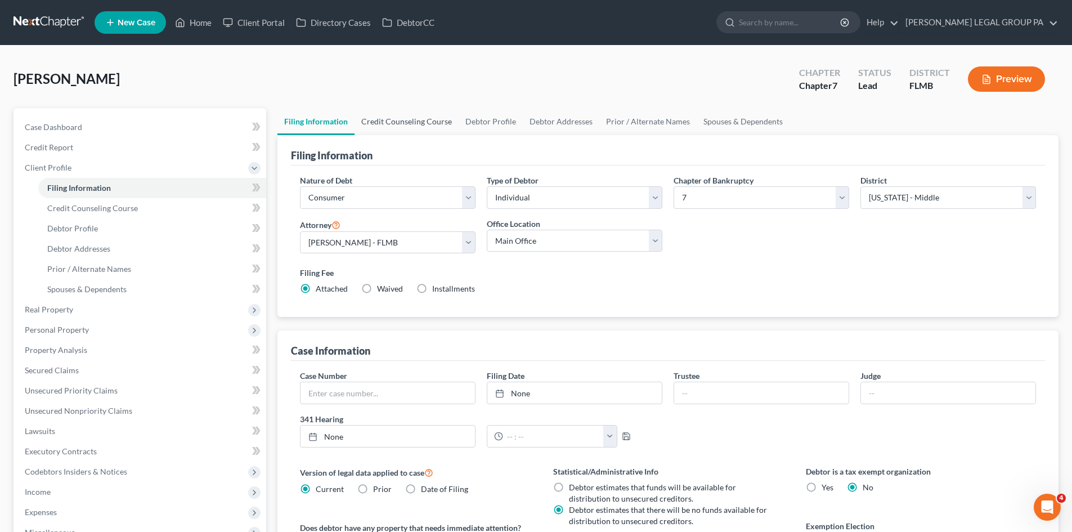
click at [387, 121] on link "Credit Counseling Course" at bounding box center [407, 121] width 104 height 27
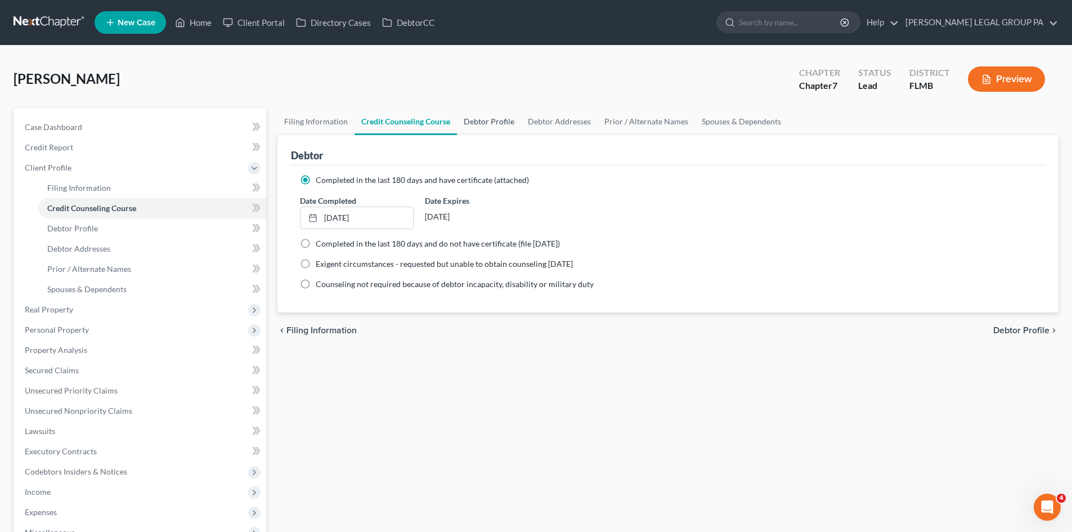
click at [480, 123] on link "Debtor Profile" at bounding box center [489, 121] width 64 height 27
select select "0"
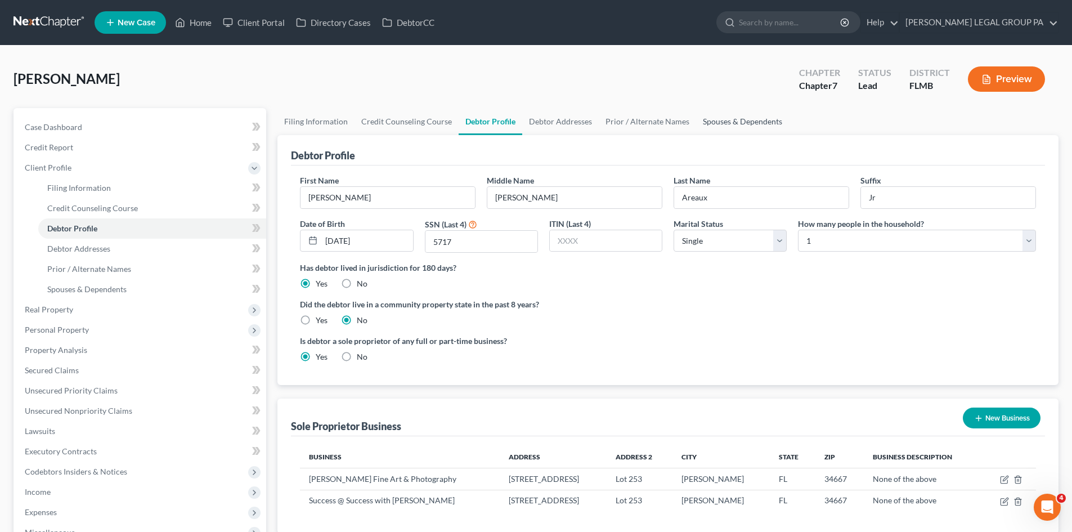
click at [760, 127] on link "Spouses & Dependents" at bounding box center [742, 121] width 93 height 27
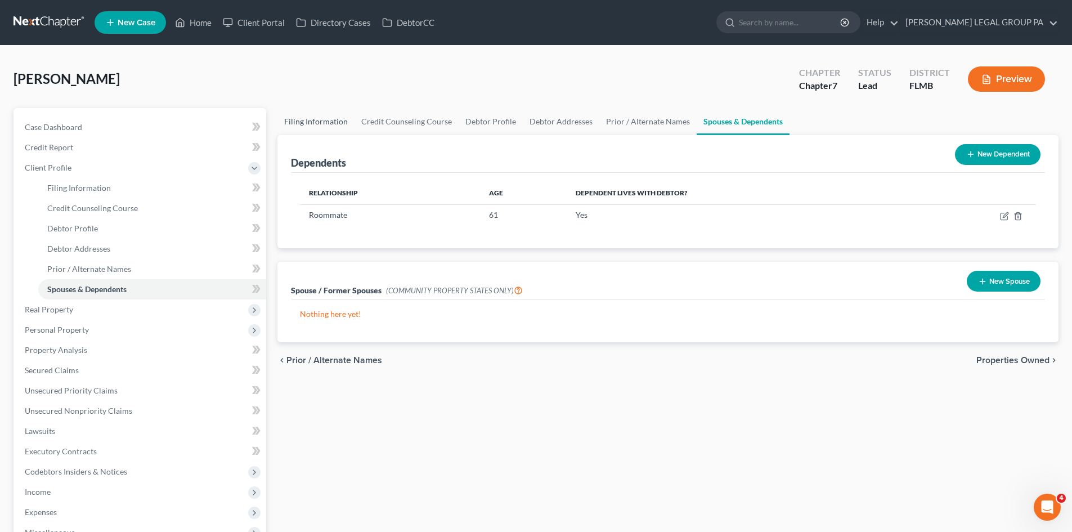
click at [298, 120] on link "Filing Information" at bounding box center [315, 121] width 77 height 27
select select "1"
select select "0"
select select "15"
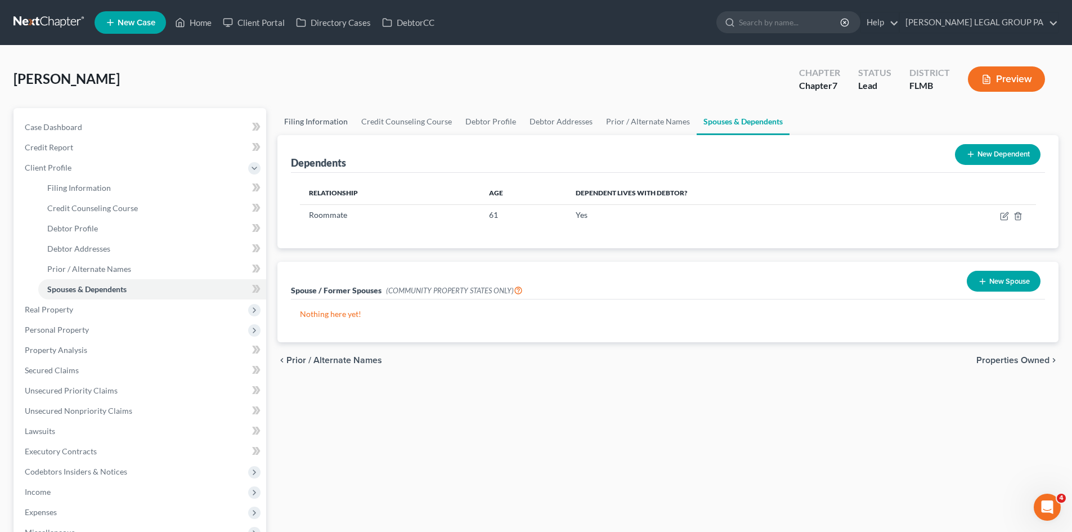
select select "0"
select select "9"
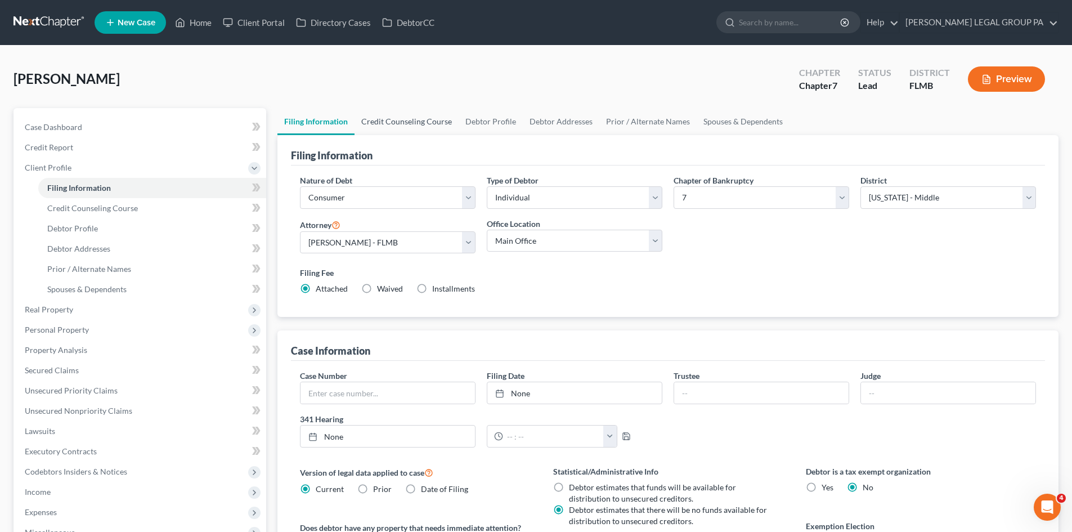
click at [374, 118] on link "Credit Counseling Course" at bounding box center [407, 121] width 104 height 27
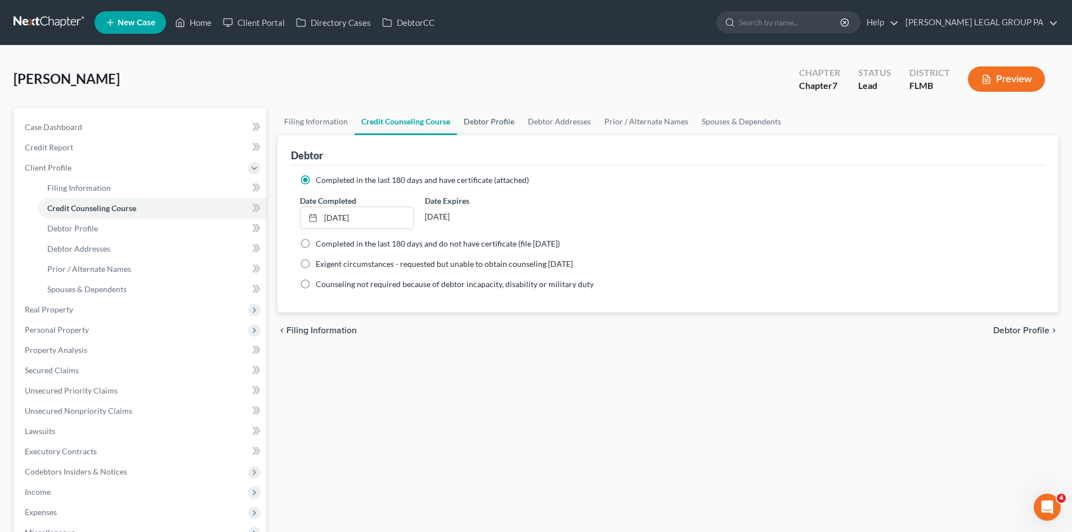
click at [498, 121] on link "Debtor Profile" at bounding box center [489, 121] width 64 height 27
select select "0"
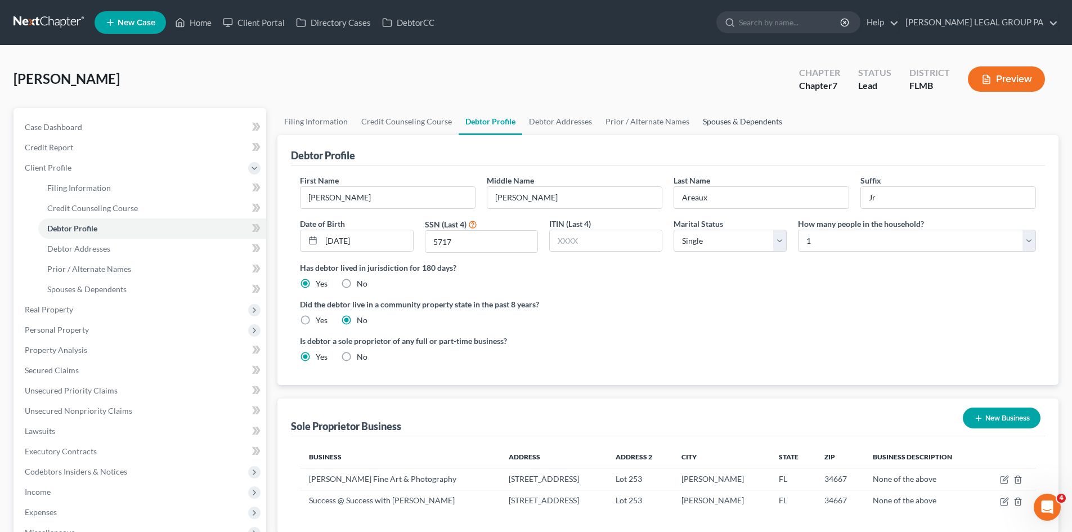
click at [725, 123] on link "Spouses & Dependents" at bounding box center [742, 121] width 93 height 27
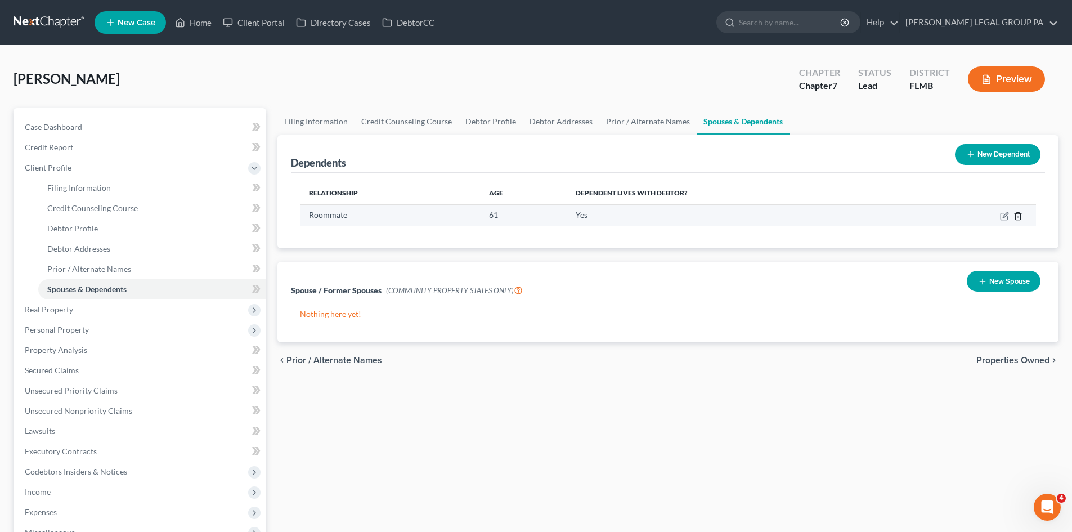
click at [1017, 215] on icon "button" at bounding box center [1018, 216] width 9 height 9
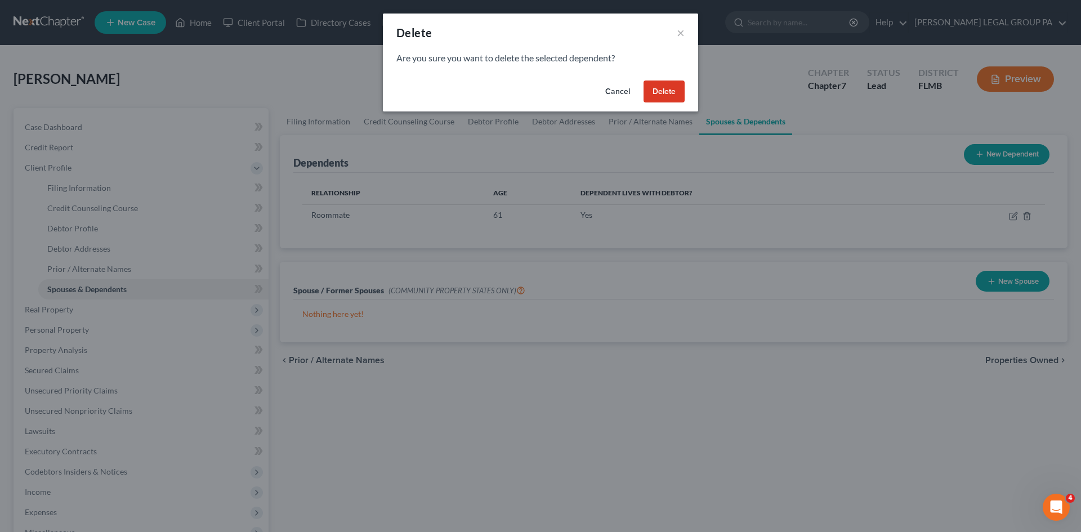
click at [668, 92] on button "Delete" at bounding box center [663, 91] width 41 height 23
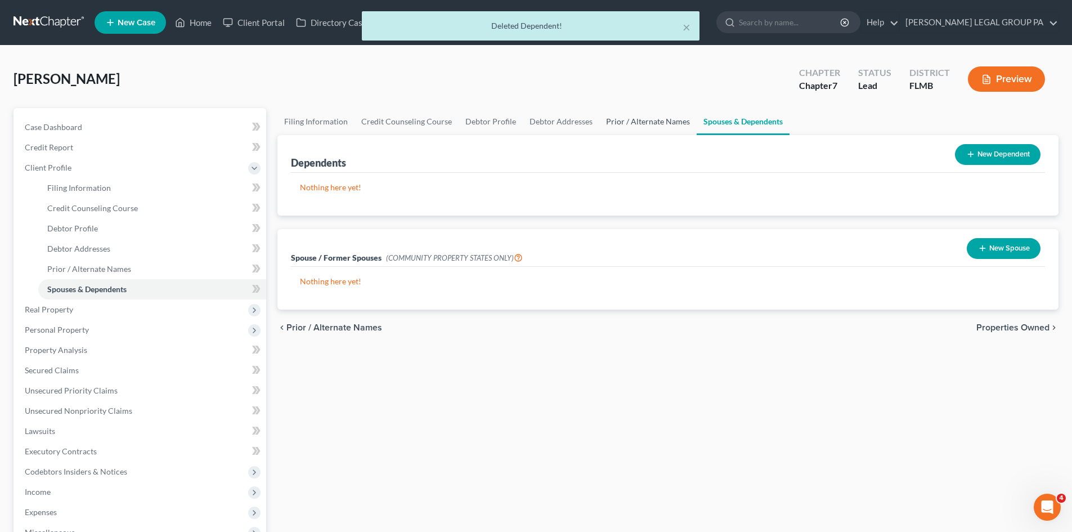
click at [603, 120] on link "Prior / Alternate Names" at bounding box center [647, 121] width 97 height 27
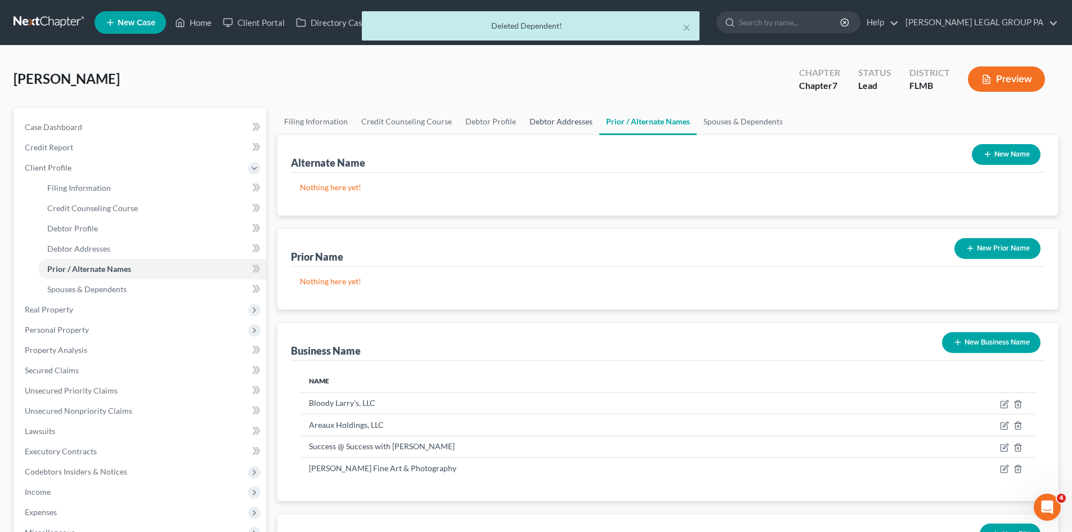
click at [543, 122] on link "Debtor Addresses" at bounding box center [561, 121] width 77 height 27
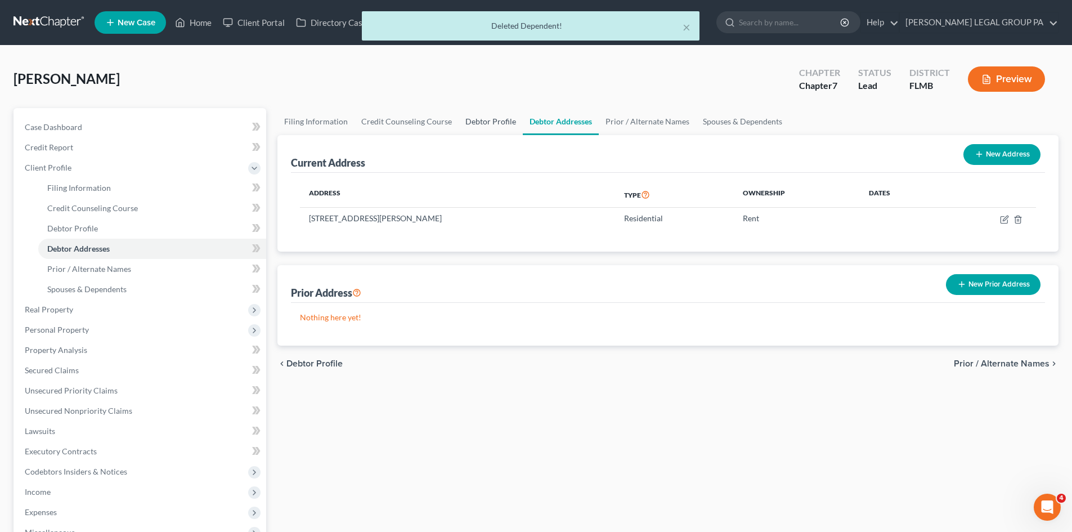
click at [482, 123] on link "Debtor Profile" at bounding box center [491, 121] width 64 height 27
select select "0"
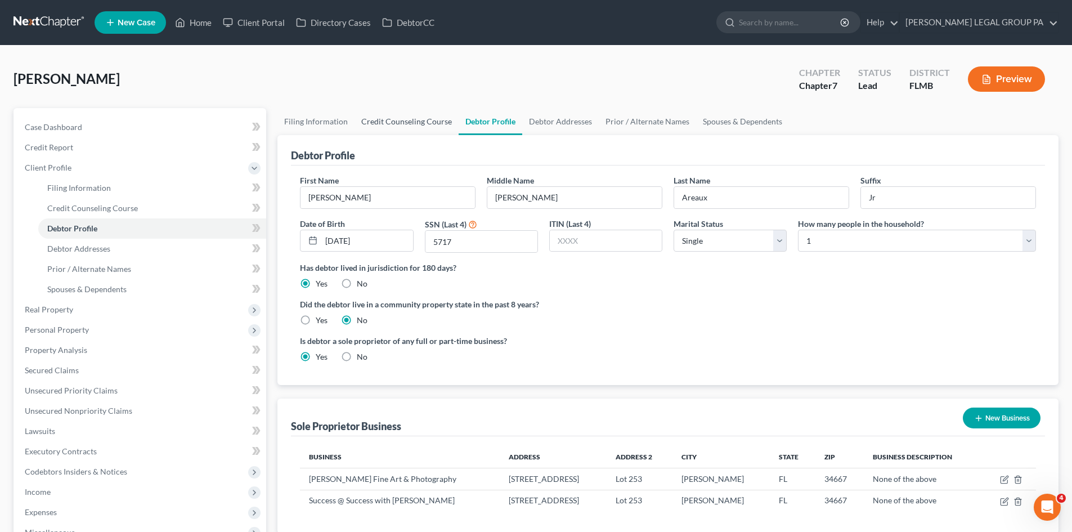
click at [422, 123] on link "Credit Counseling Course" at bounding box center [407, 121] width 104 height 27
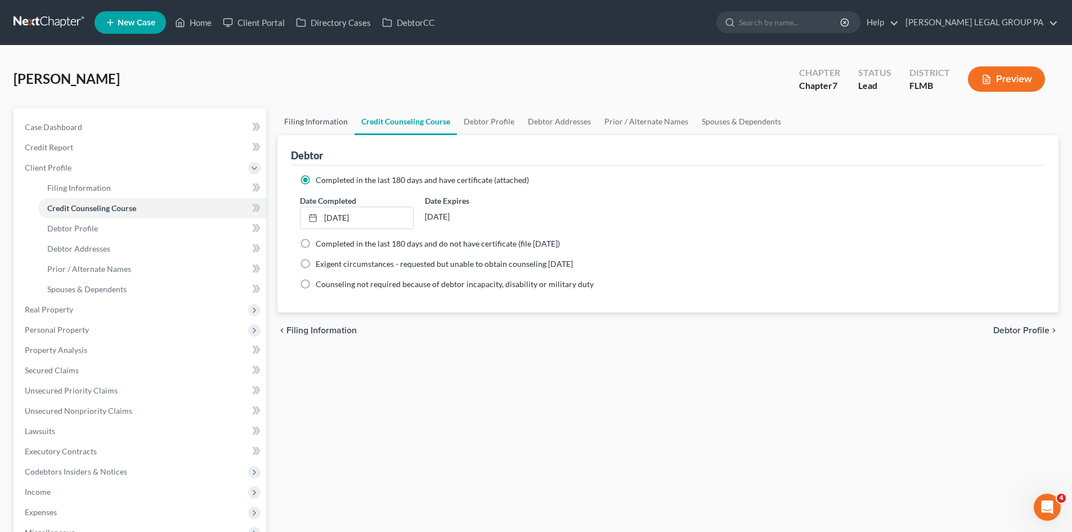
click at [308, 125] on link "Filing Information" at bounding box center [315, 121] width 77 height 27
select select "1"
select select "0"
select select "15"
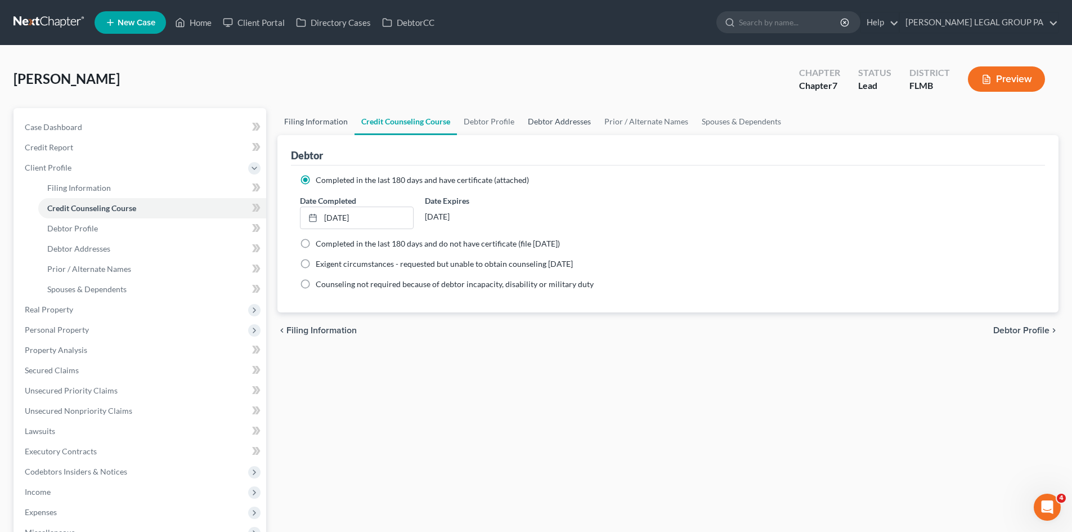
select select "0"
select select "9"
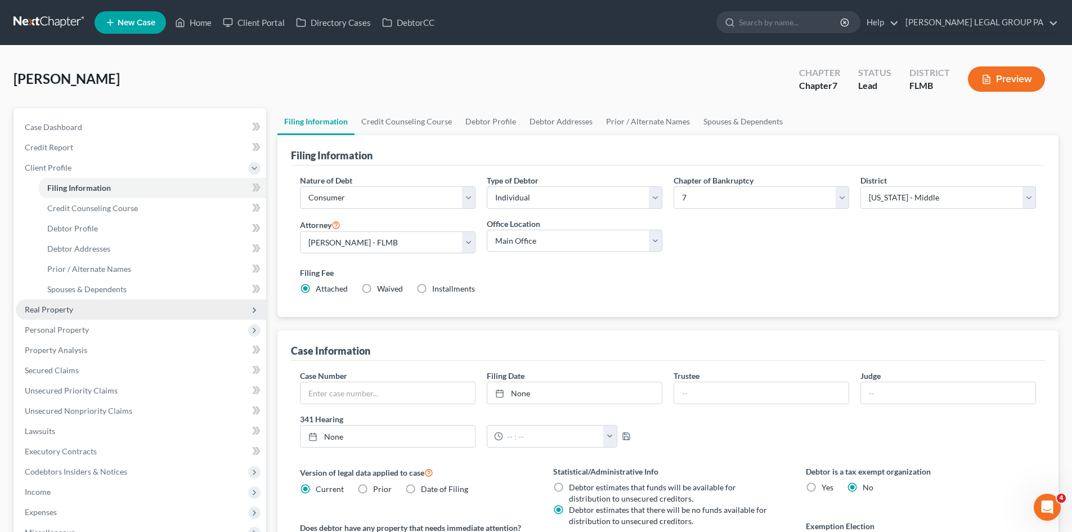
click at [78, 306] on span "Real Property" at bounding box center [141, 309] width 250 height 20
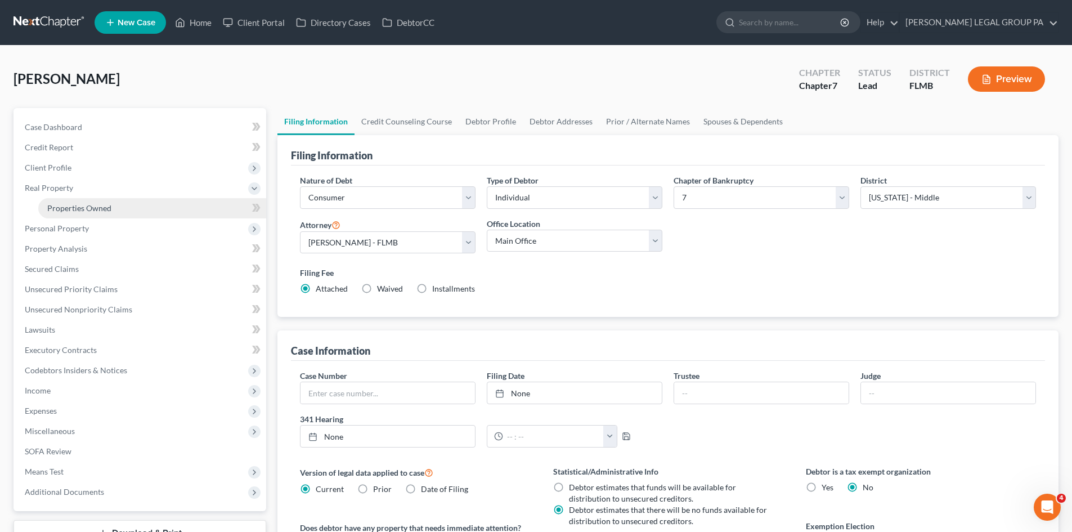
click at [109, 201] on link "Properties Owned" at bounding box center [152, 208] width 228 height 20
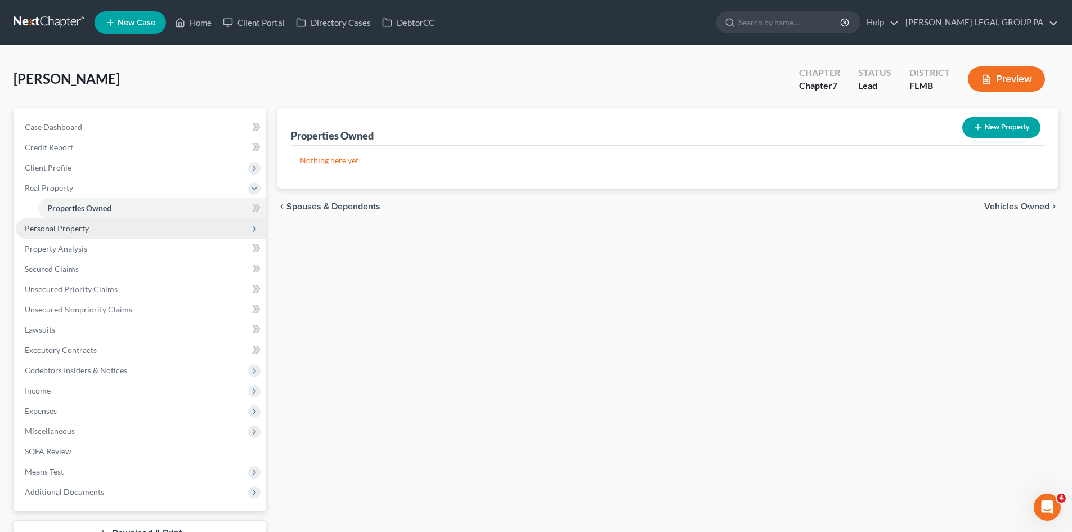
click at [61, 227] on span "Personal Property" at bounding box center [57, 228] width 64 height 10
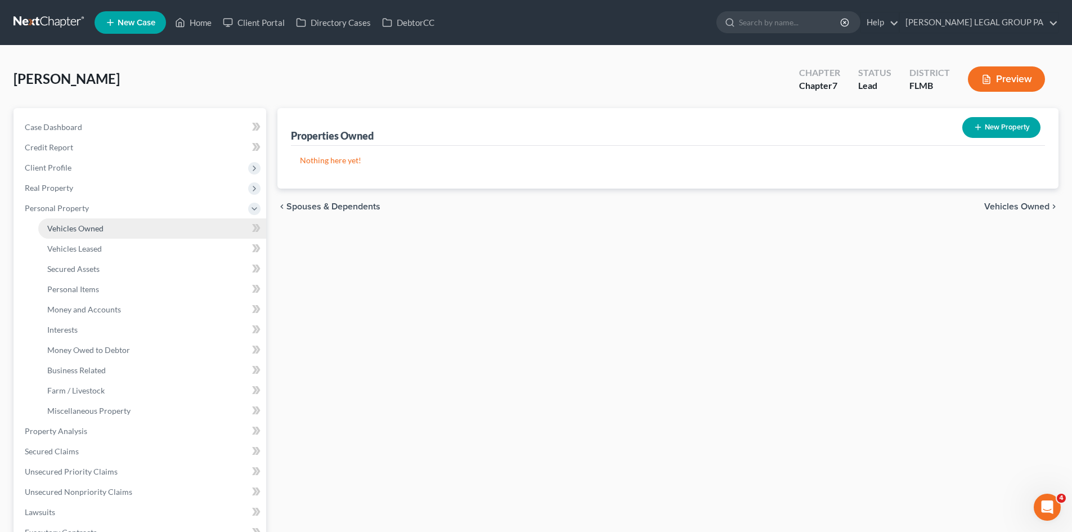
click at [71, 232] on span "Vehicles Owned" at bounding box center [75, 228] width 56 height 10
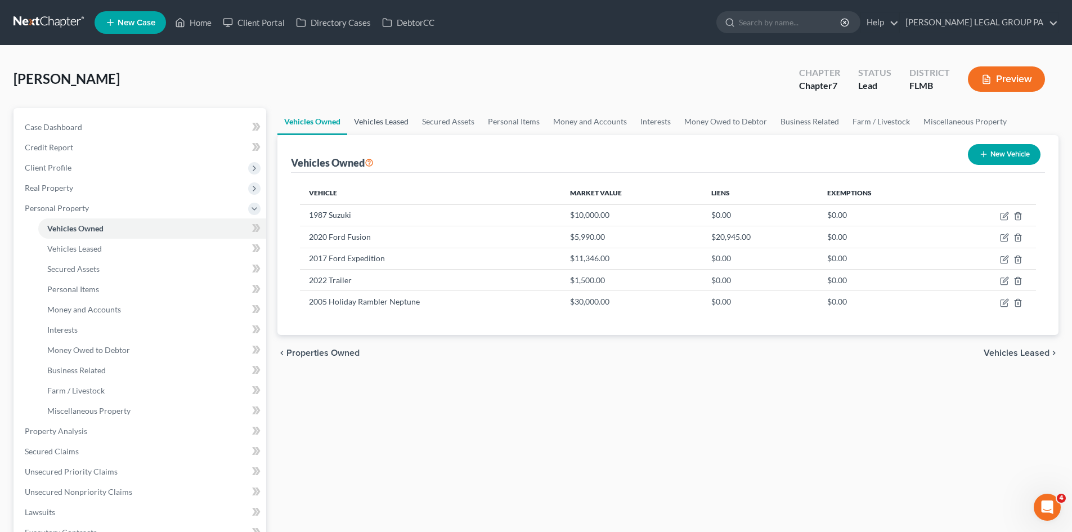
click at [377, 128] on link "Vehicles Leased" at bounding box center [381, 121] width 68 height 27
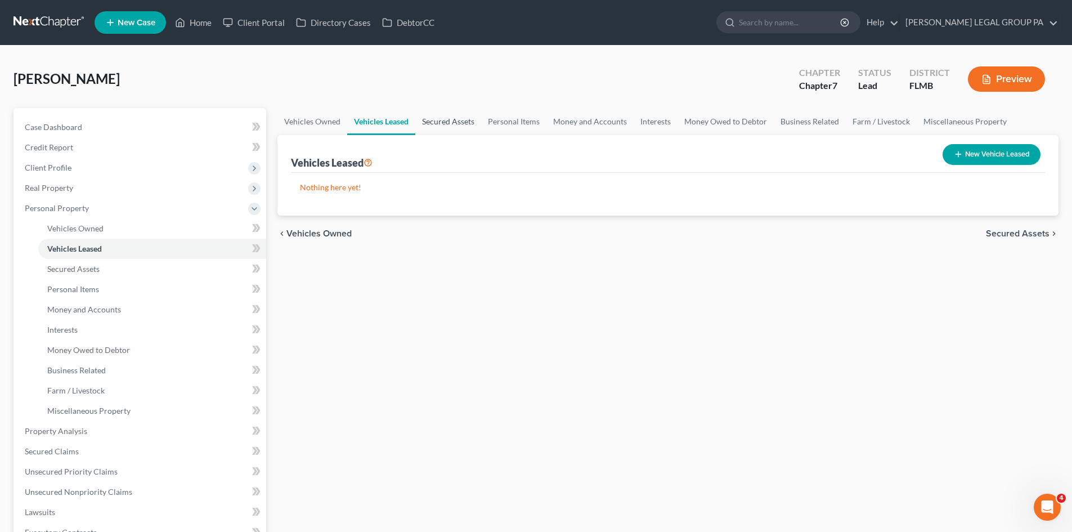
click at [445, 119] on link "Secured Assets" at bounding box center [448, 121] width 66 height 27
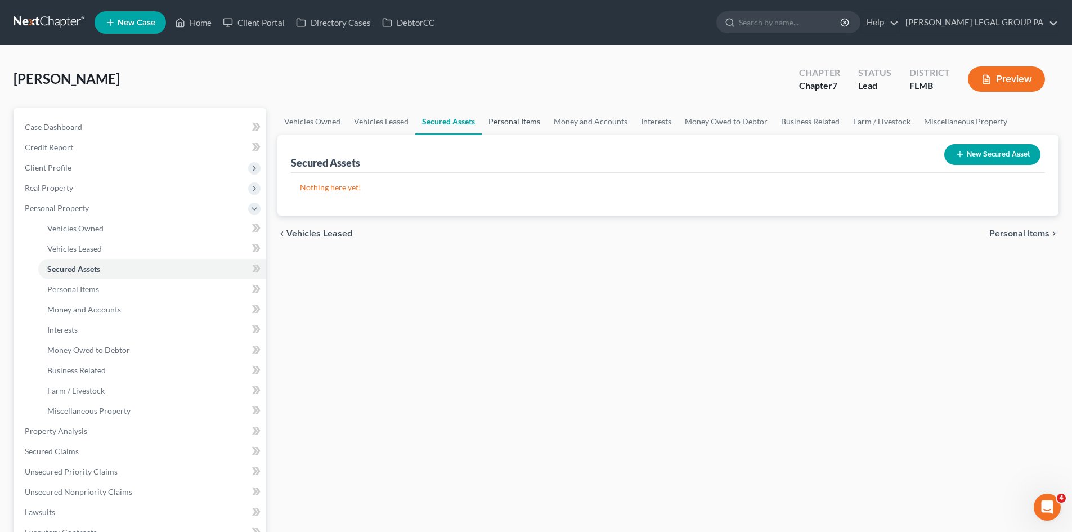
click at [504, 120] on link "Personal Items" at bounding box center [514, 121] width 65 height 27
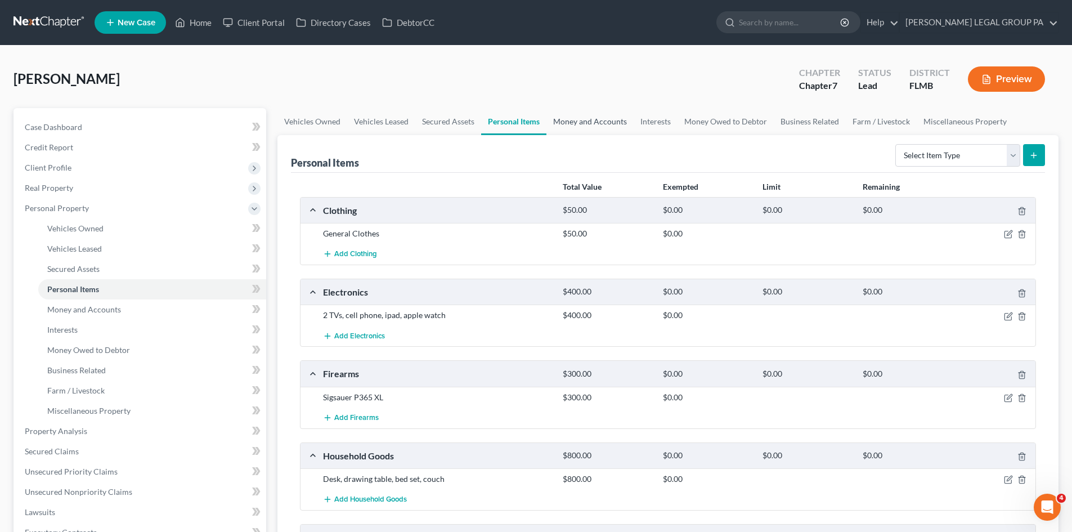
click at [598, 117] on link "Money and Accounts" at bounding box center [590, 121] width 87 height 27
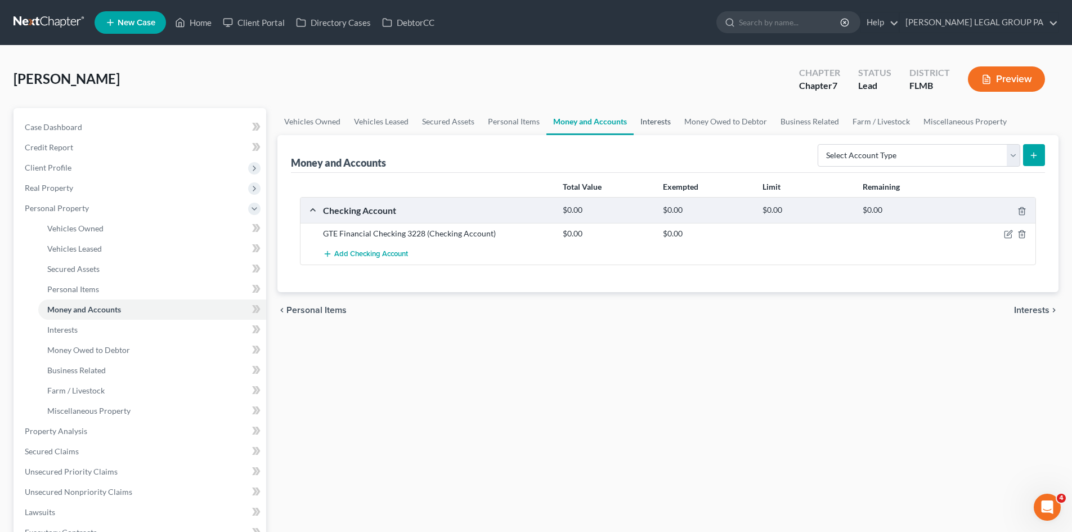
click at [662, 125] on link "Interests" at bounding box center [656, 121] width 44 height 27
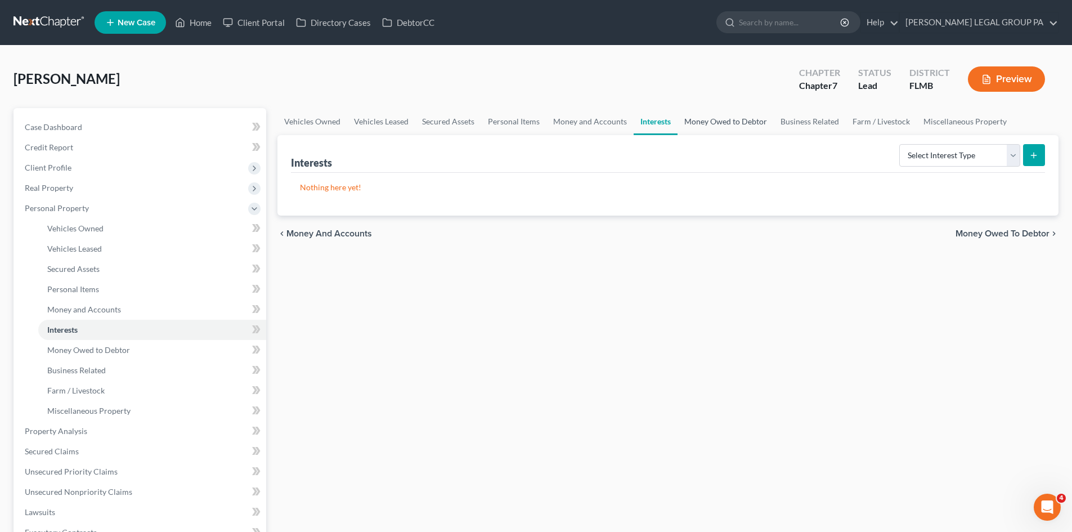
click at [714, 126] on link "Money Owed to Debtor" at bounding box center [726, 121] width 96 height 27
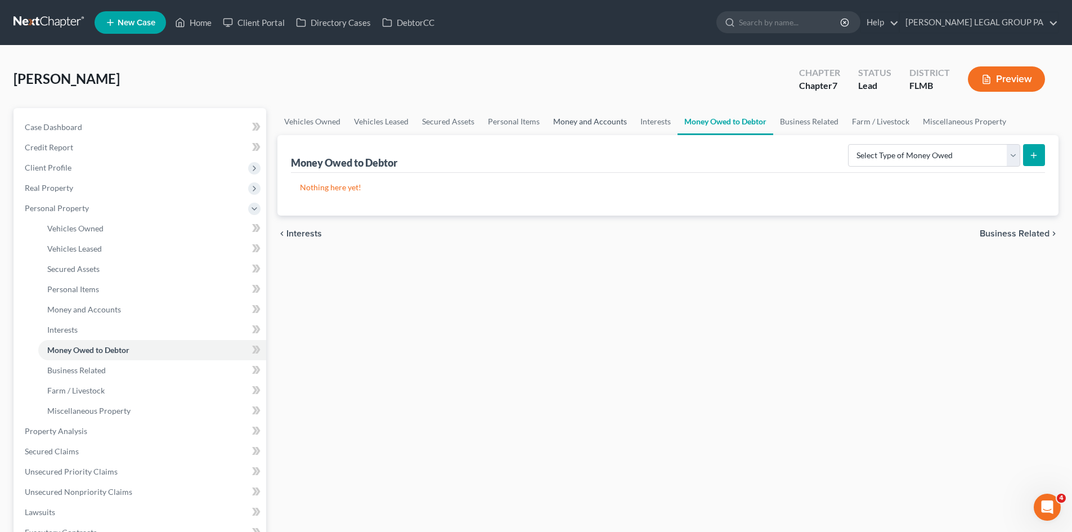
click at [608, 128] on link "Money and Accounts" at bounding box center [590, 121] width 87 height 27
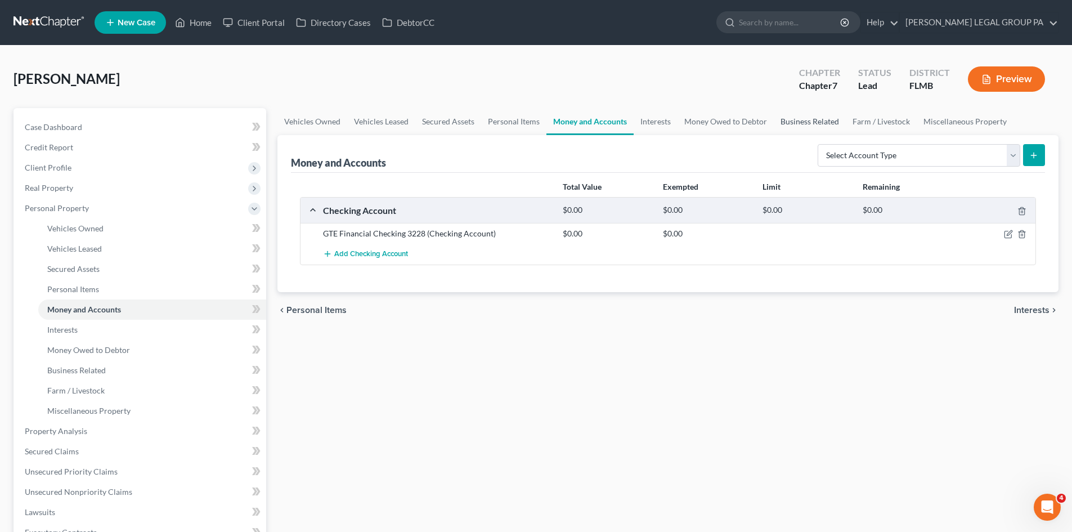
click at [799, 112] on link "Business Related" at bounding box center [810, 121] width 72 height 27
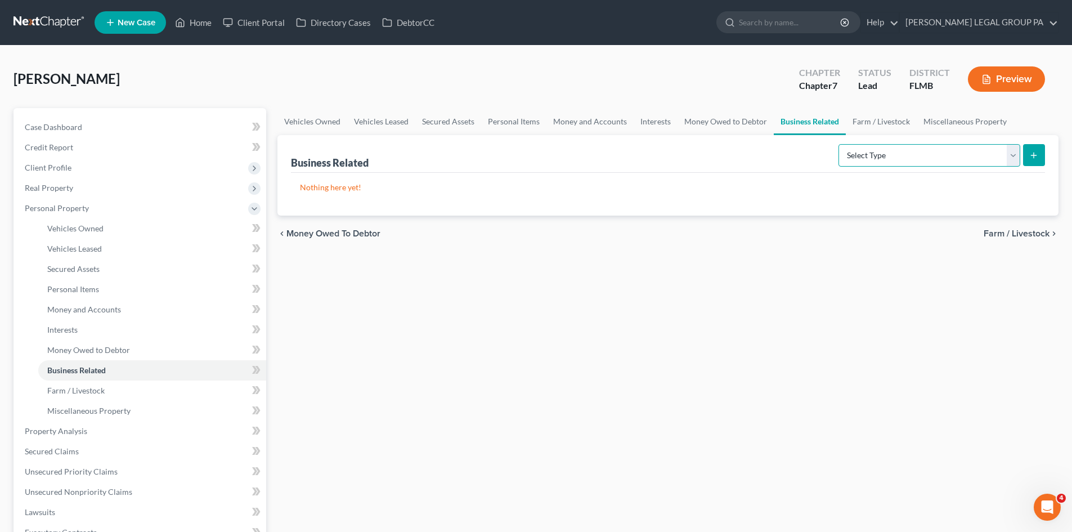
drag, startPoint x: 886, startPoint y: 150, endPoint x: 876, endPoint y: 150, distance: 10.7
click at [886, 150] on select "Select Type Customer Lists Franchises Inventory Licenses Machinery Office Equip…" at bounding box center [930, 155] width 182 height 23
drag, startPoint x: 731, startPoint y: 173, endPoint x: 630, endPoint y: 206, distance: 106.6
click at [731, 173] on div "Nothing here yet!" at bounding box center [668, 194] width 754 height 43
click at [862, 126] on link "Farm / Livestock" at bounding box center [881, 121] width 71 height 27
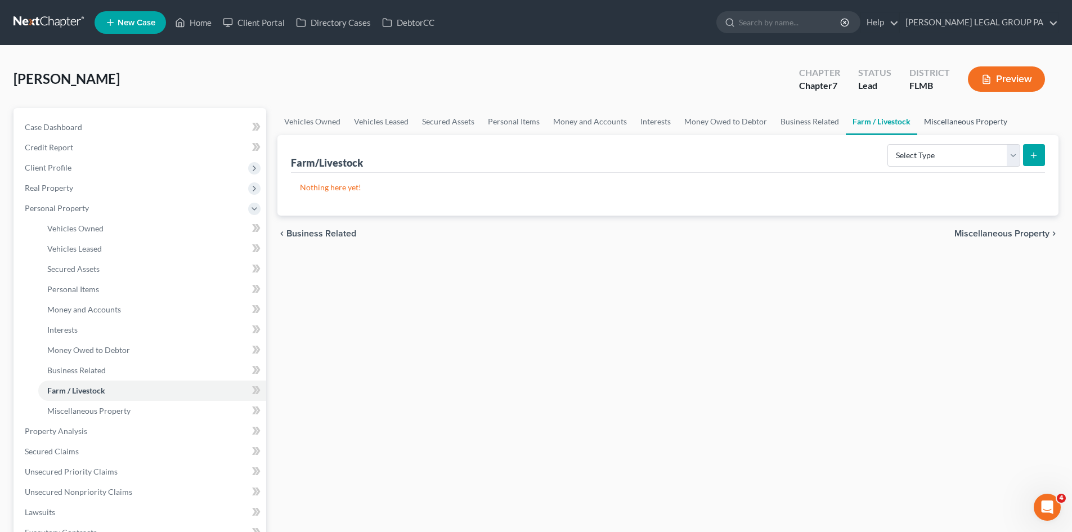
click at [957, 120] on link "Miscellaneous Property" at bounding box center [965, 121] width 97 height 27
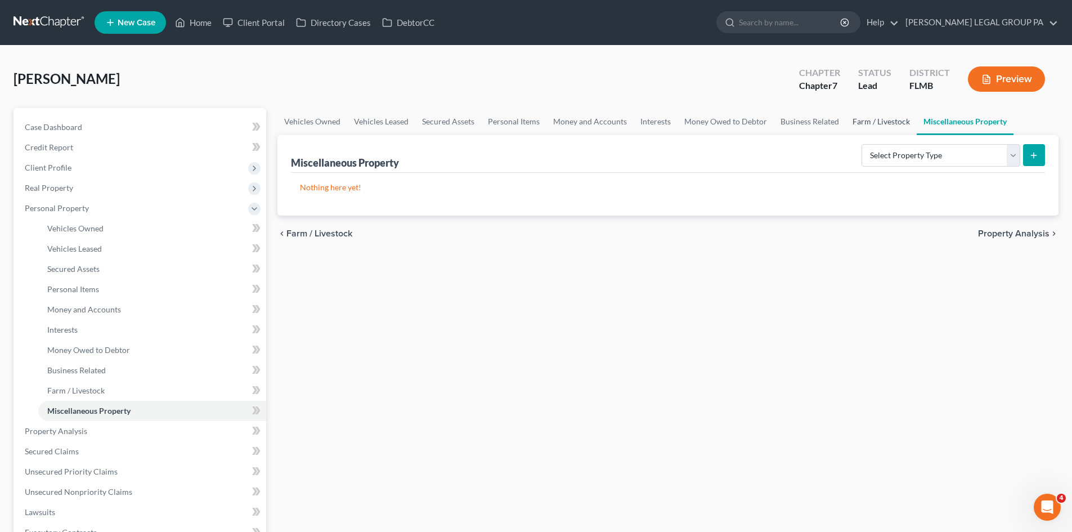
click at [874, 120] on link "Farm / Livestock" at bounding box center [881, 121] width 71 height 27
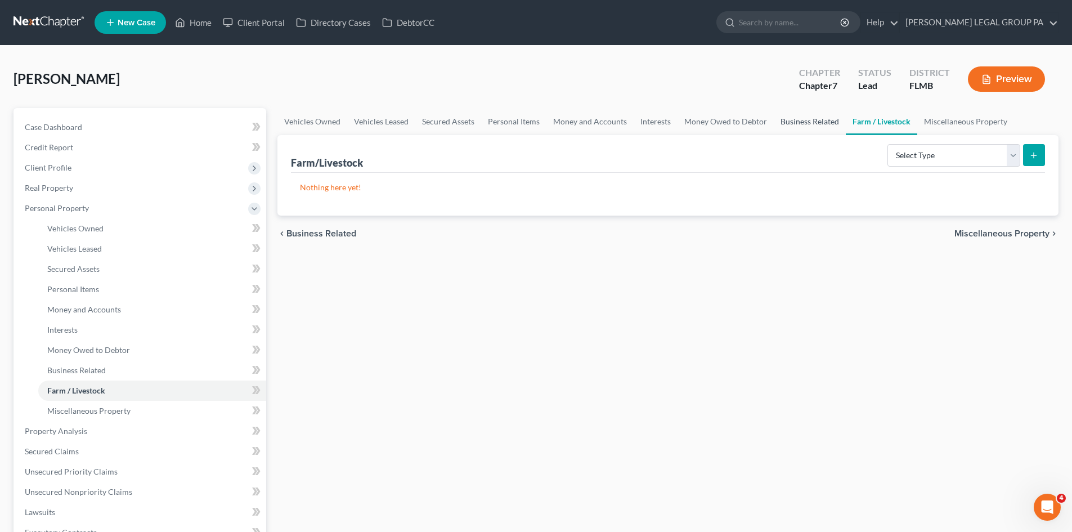
click at [800, 122] on link "Business Related" at bounding box center [810, 121] width 72 height 27
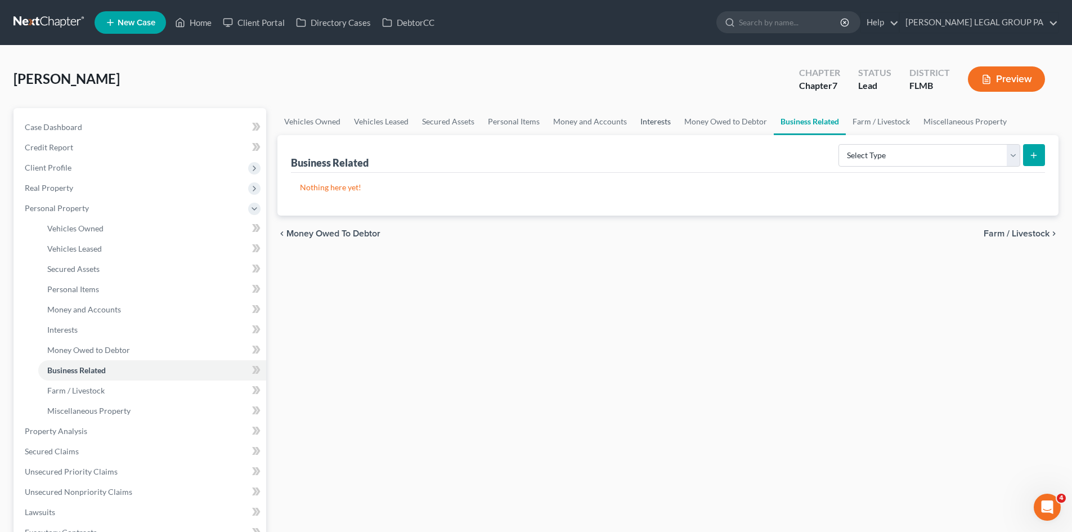
click at [646, 122] on link "Interests" at bounding box center [656, 121] width 44 height 27
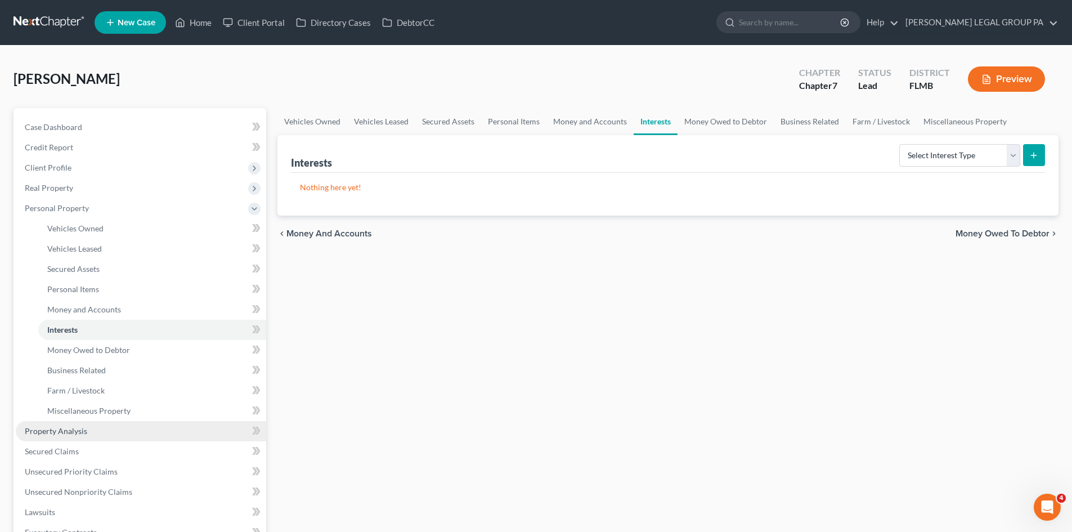
click at [69, 439] on link "Property Analysis" at bounding box center [141, 431] width 250 height 20
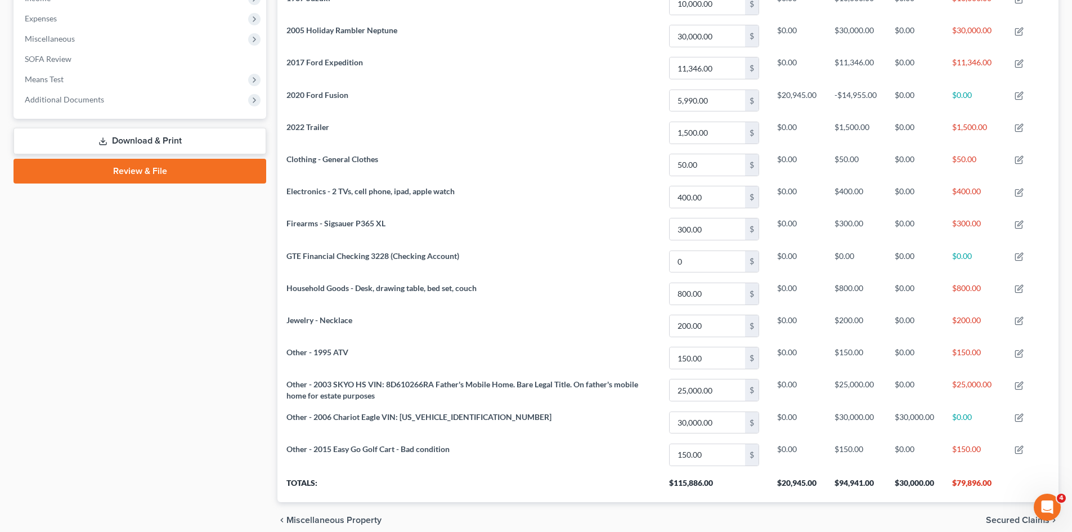
scroll to position [394, 0]
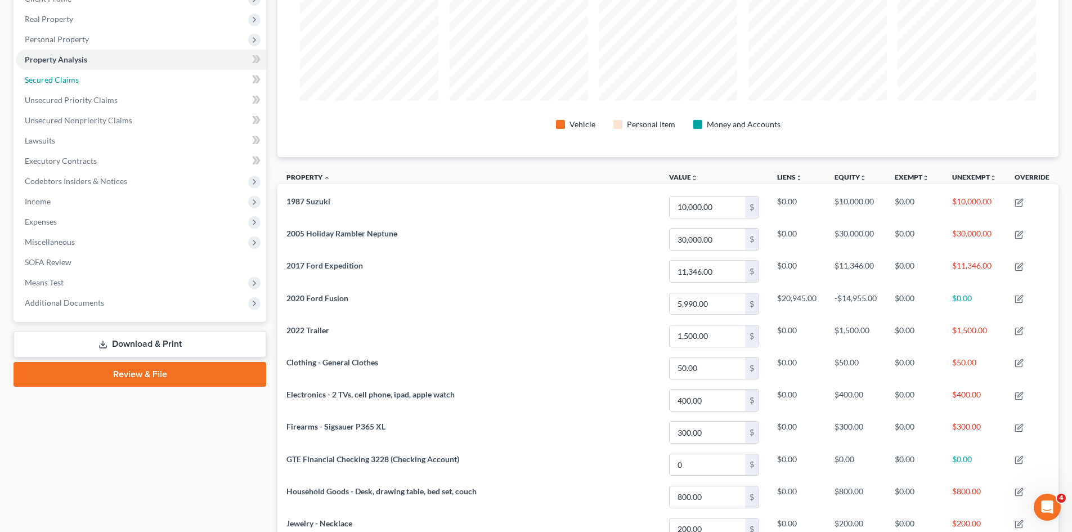
click at [95, 85] on link "Secured Claims" at bounding box center [141, 80] width 250 height 20
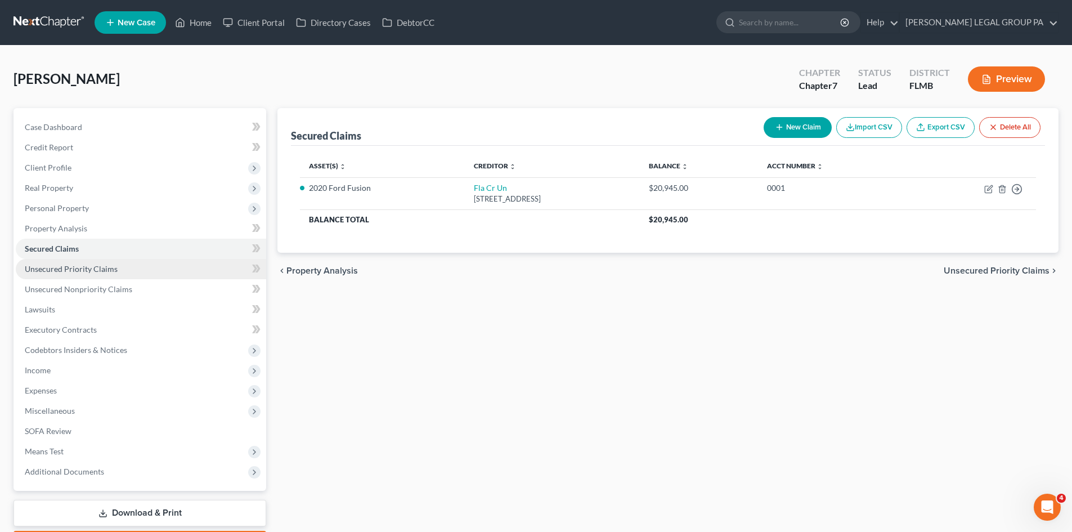
click at [91, 267] on span "Unsecured Priority Claims" at bounding box center [71, 269] width 93 height 10
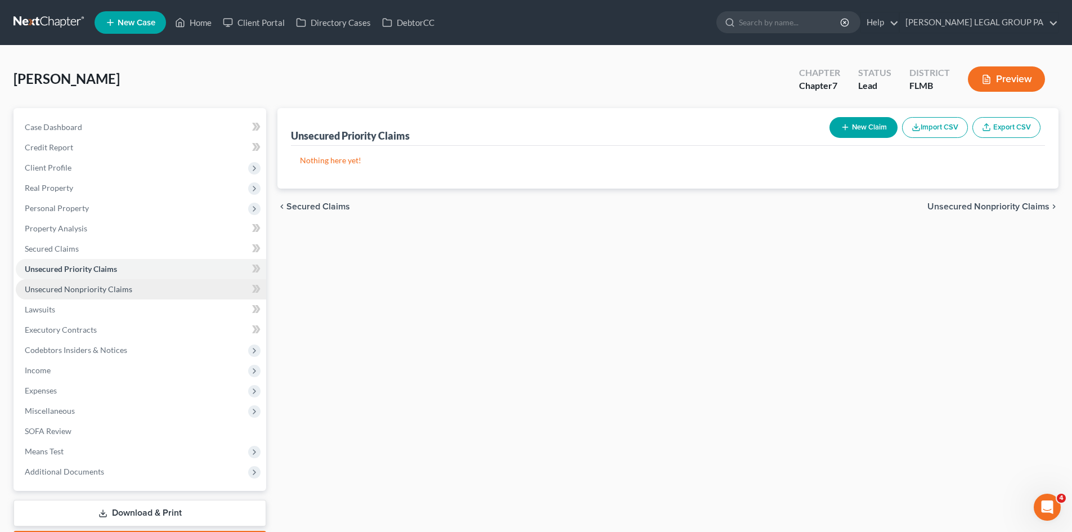
click at [106, 285] on span "Unsecured Nonpriority Claims" at bounding box center [79, 289] width 108 height 10
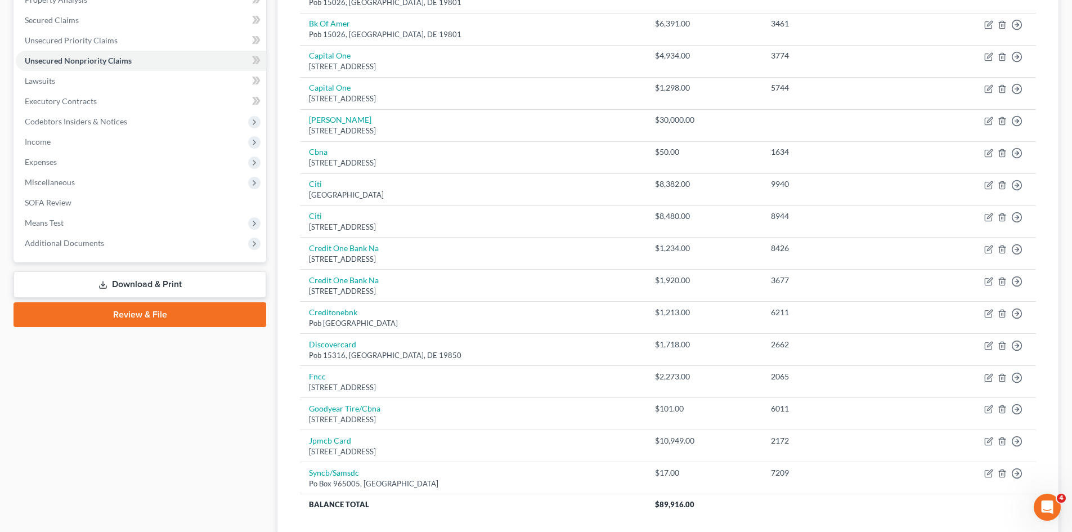
scroll to position [256, 0]
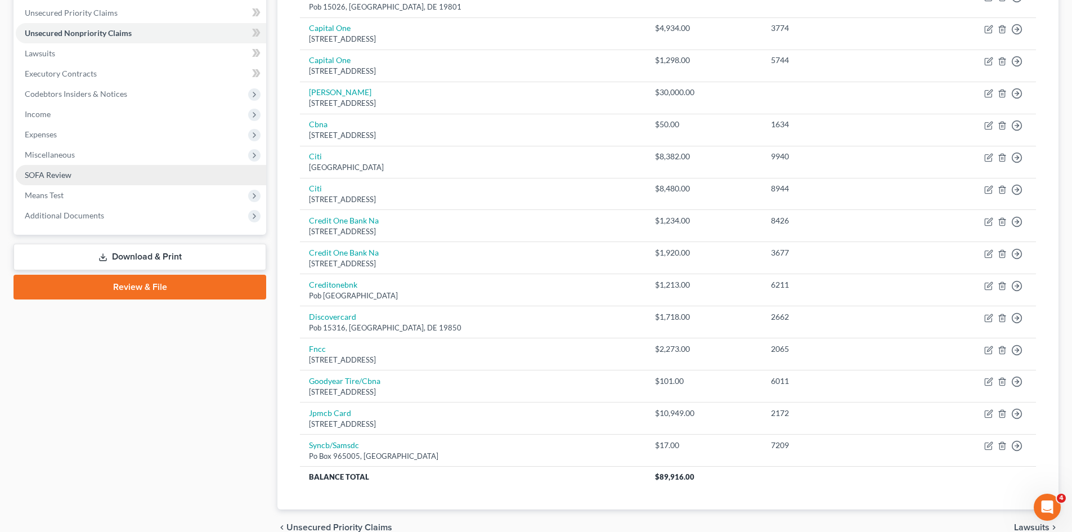
drag, startPoint x: 75, startPoint y: 154, endPoint x: 78, endPoint y: 165, distance: 11.5
click at [75, 154] on span "Miscellaneous" at bounding box center [141, 155] width 250 height 20
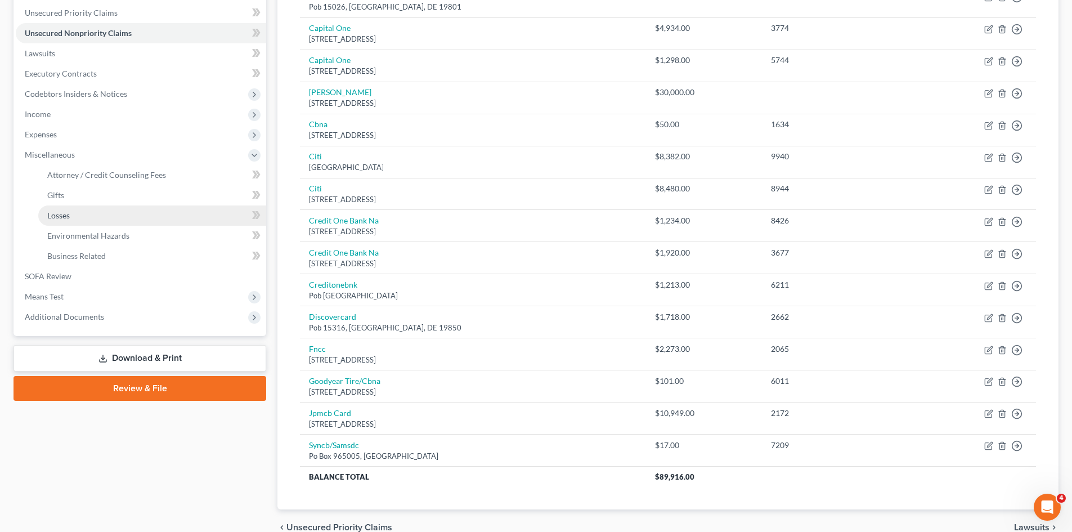
click at [88, 217] on link "Losses" at bounding box center [152, 215] width 228 height 20
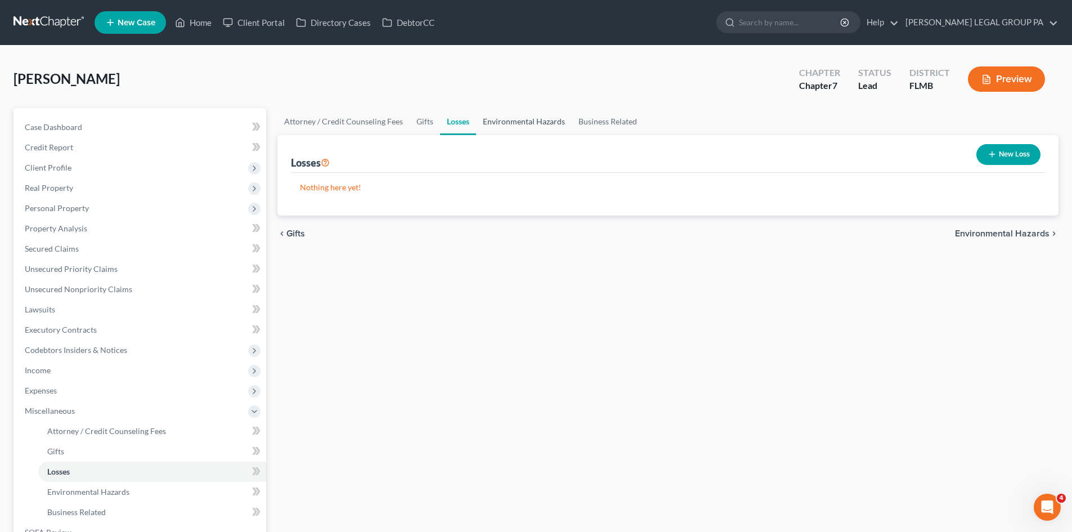
click at [532, 127] on link "Environmental Hazards" at bounding box center [524, 121] width 96 height 27
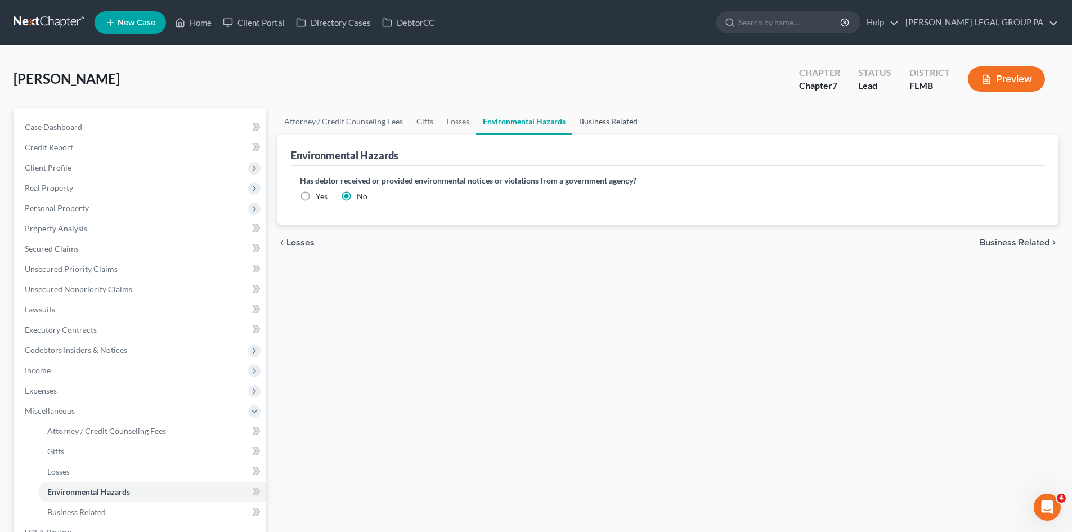
click at [600, 120] on link "Business Related" at bounding box center [608, 121] width 72 height 27
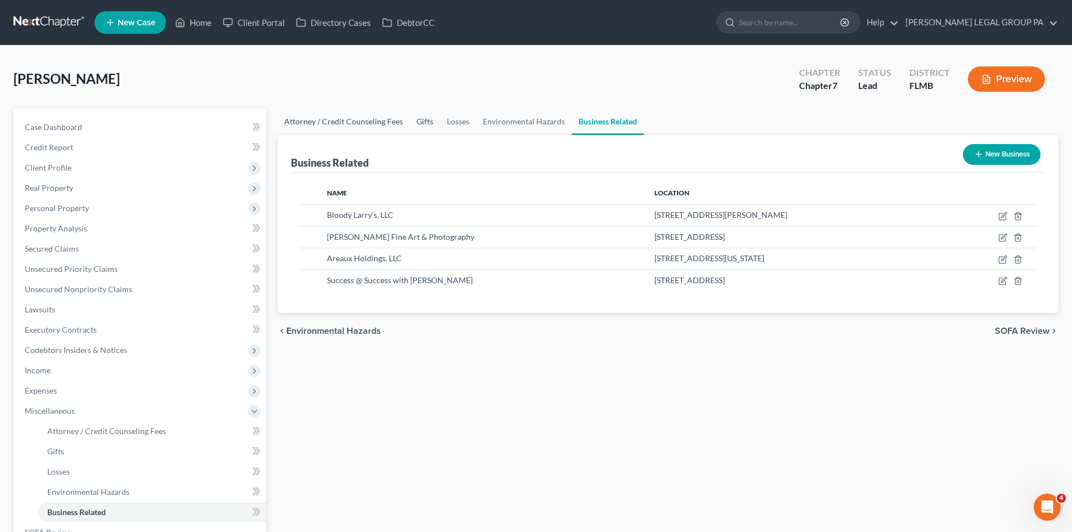
drag, startPoint x: 424, startPoint y: 119, endPoint x: 379, endPoint y: 118, distance: 44.5
click at [423, 119] on link "Gifts" at bounding box center [425, 121] width 30 height 27
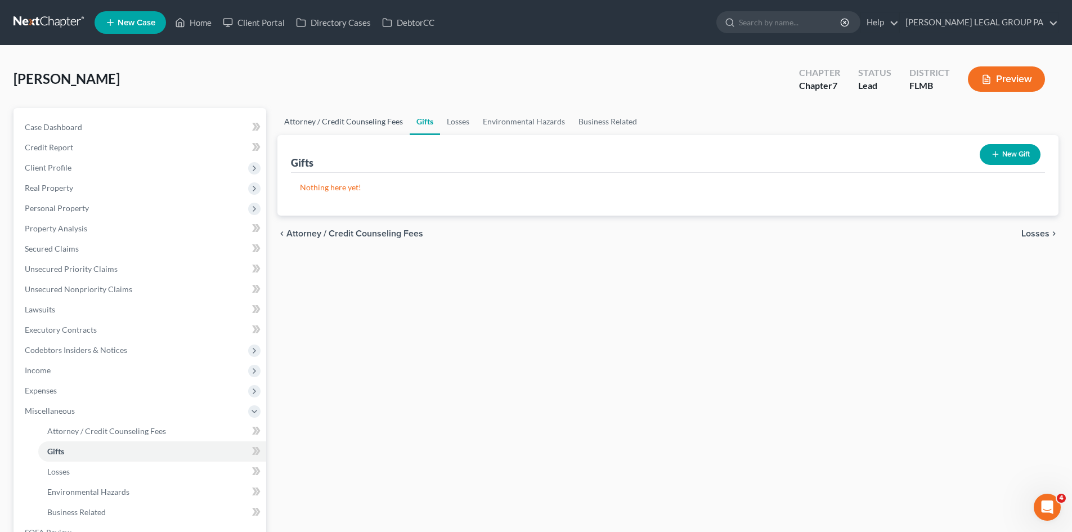
drag, startPoint x: 348, startPoint y: 118, endPoint x: 446, endPoint y: 118, distance: 97.4
click at [349, 118] on link "Attorney / Credit Counseling Fees" at bounding box center [343, 121] width 132 height 27
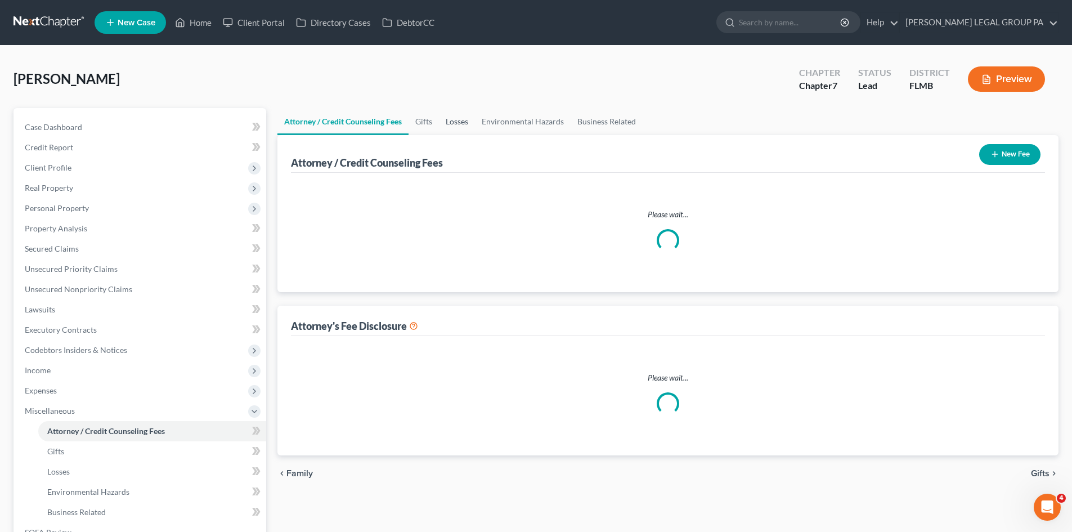
select select "0"
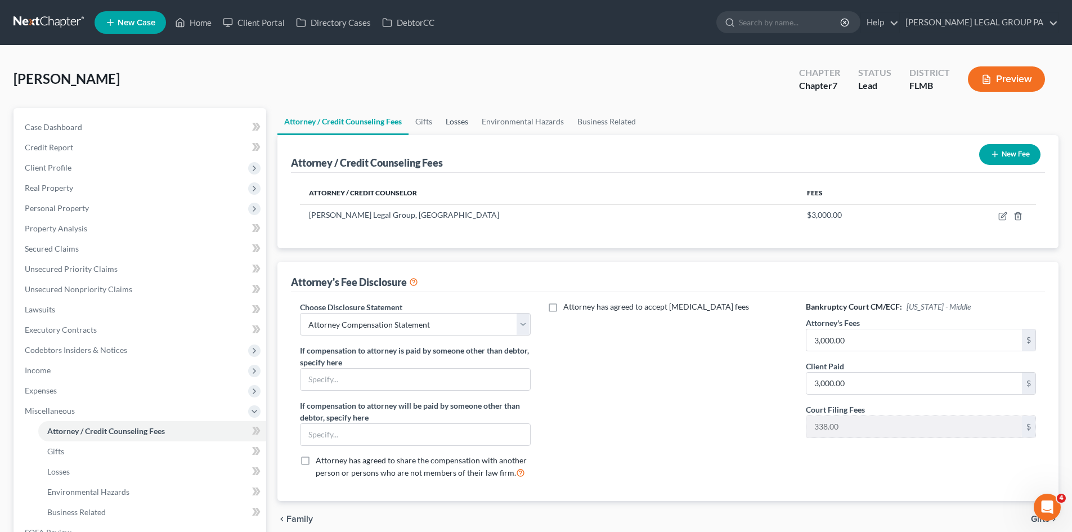
click at [449, 119] on link "Losses" at bounding box center [457, 121] width 36 height 27
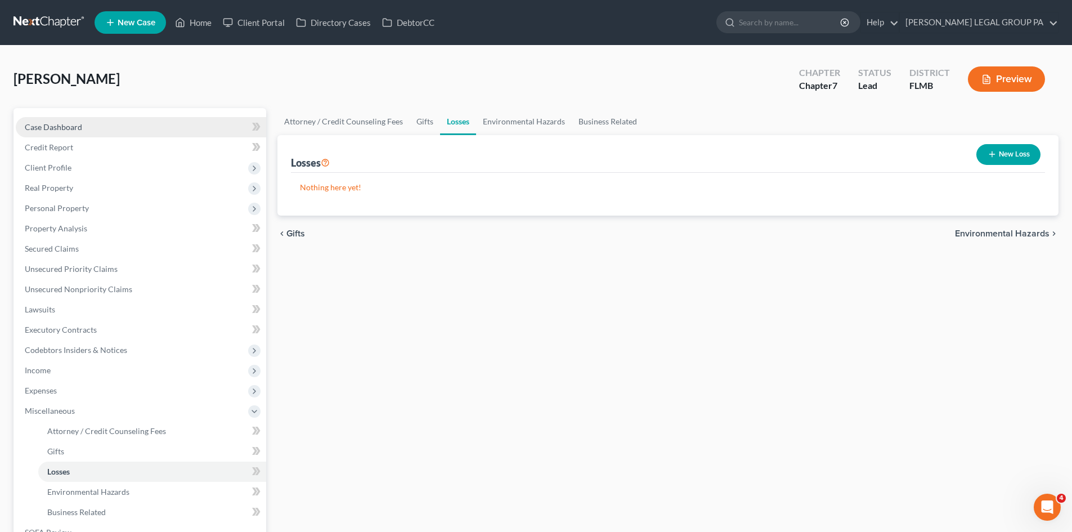
click at [56, 130] on span "Case Dashboard" at bounding box center [53, 127] width 57 height 10
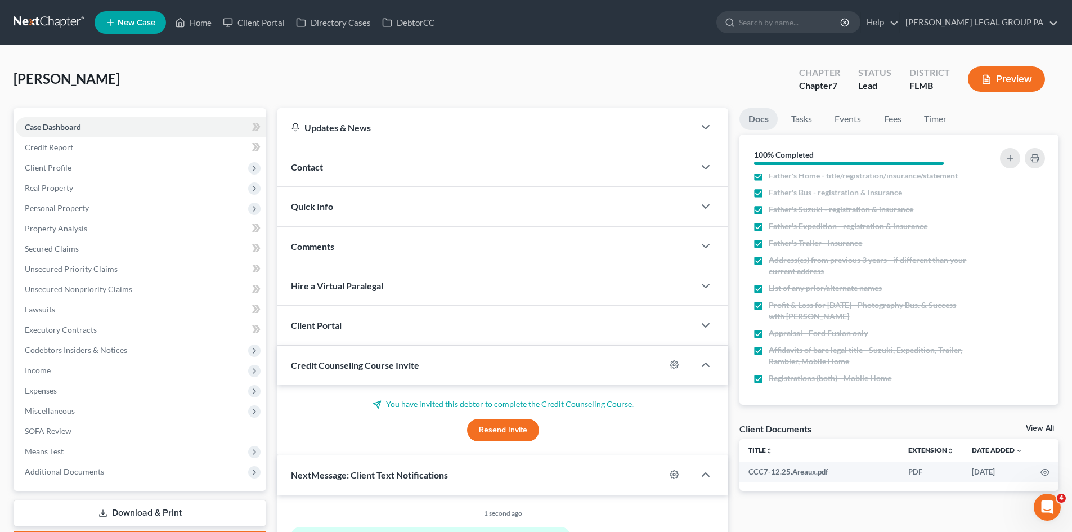
scroll to position [249, 0]
